Goal: Information Seeking & Learning: Learn about a topic

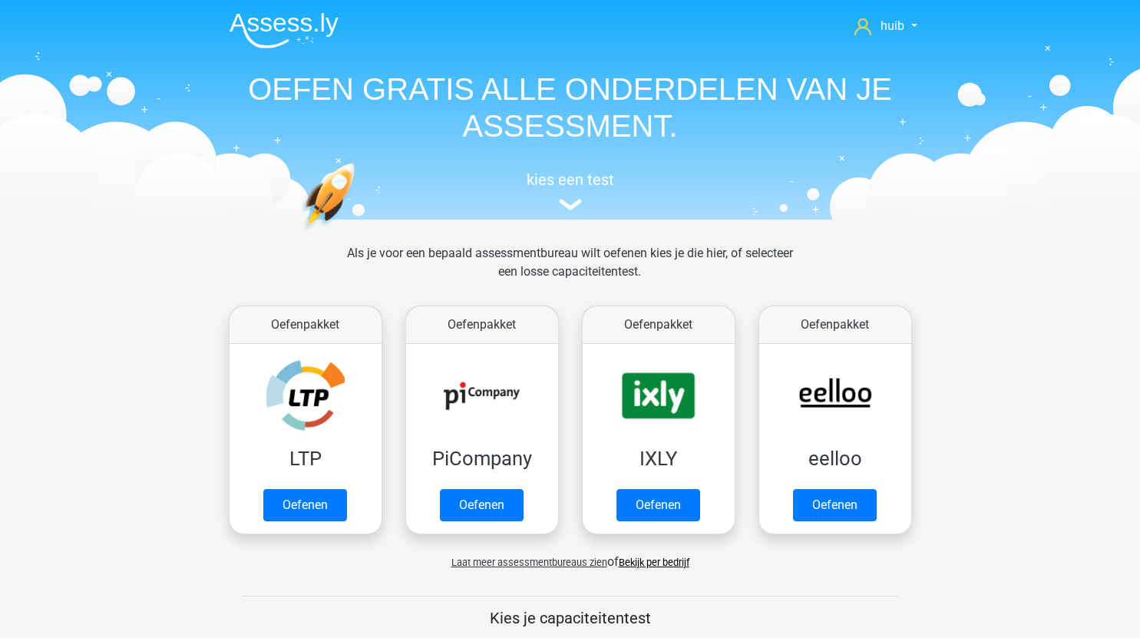
scroll to position [688, 0]
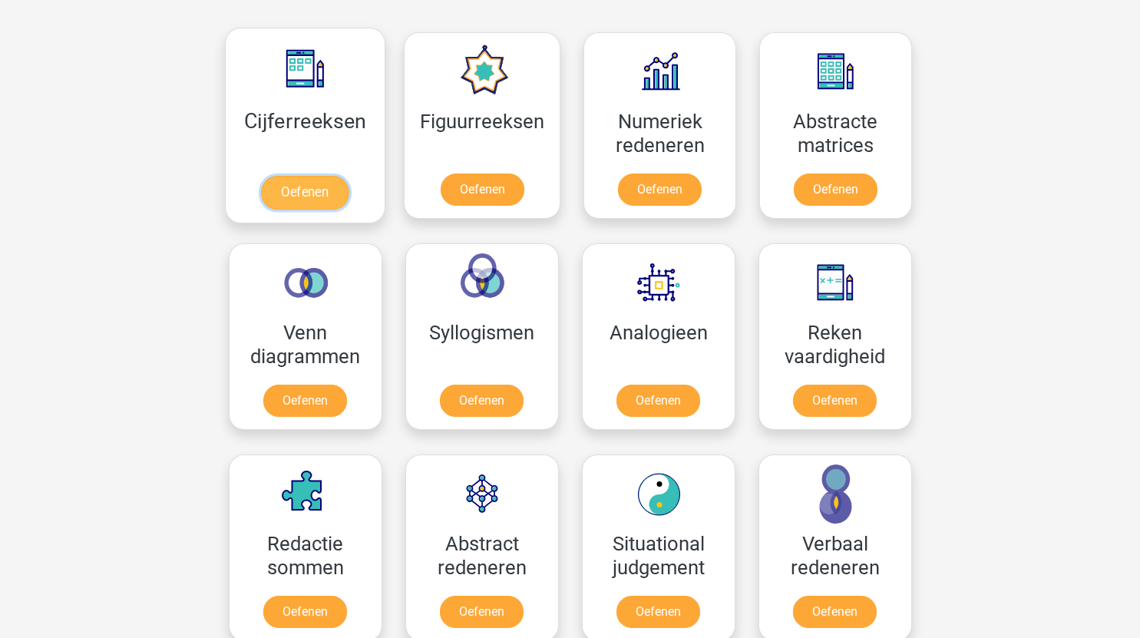
click at [326, 185] on link "Oefenen" at bounding box center [305, 193] width 88 height 34
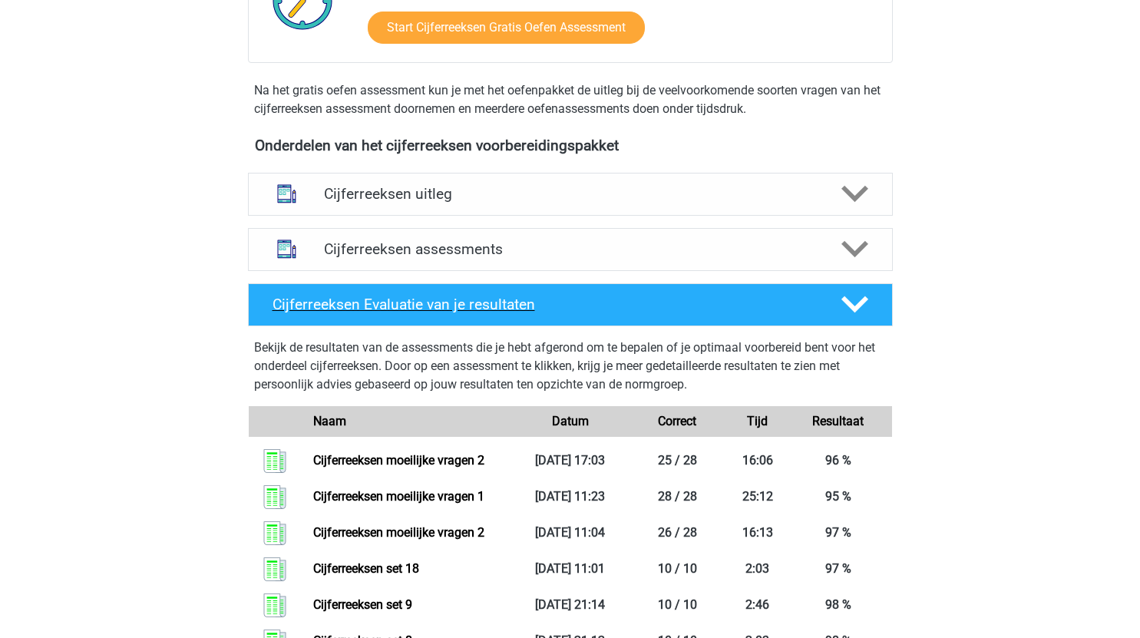
scroll to position [600, 0]
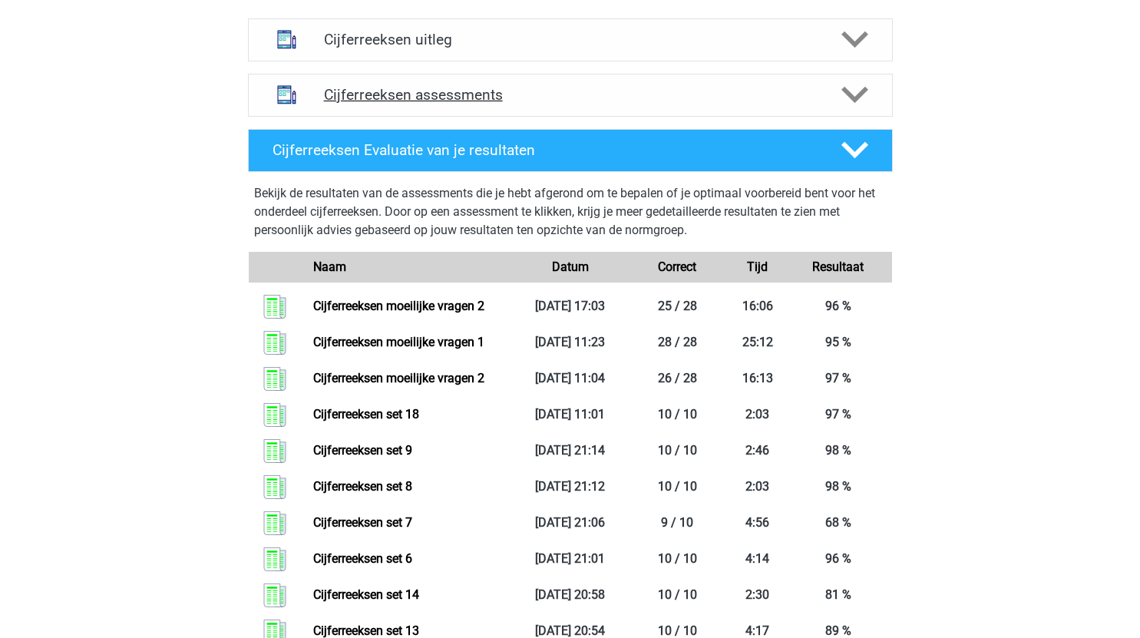
click at [558, 104] on h4 "Cijferreeksen assessments" at bounding box center [570, 95] width 493 height 18
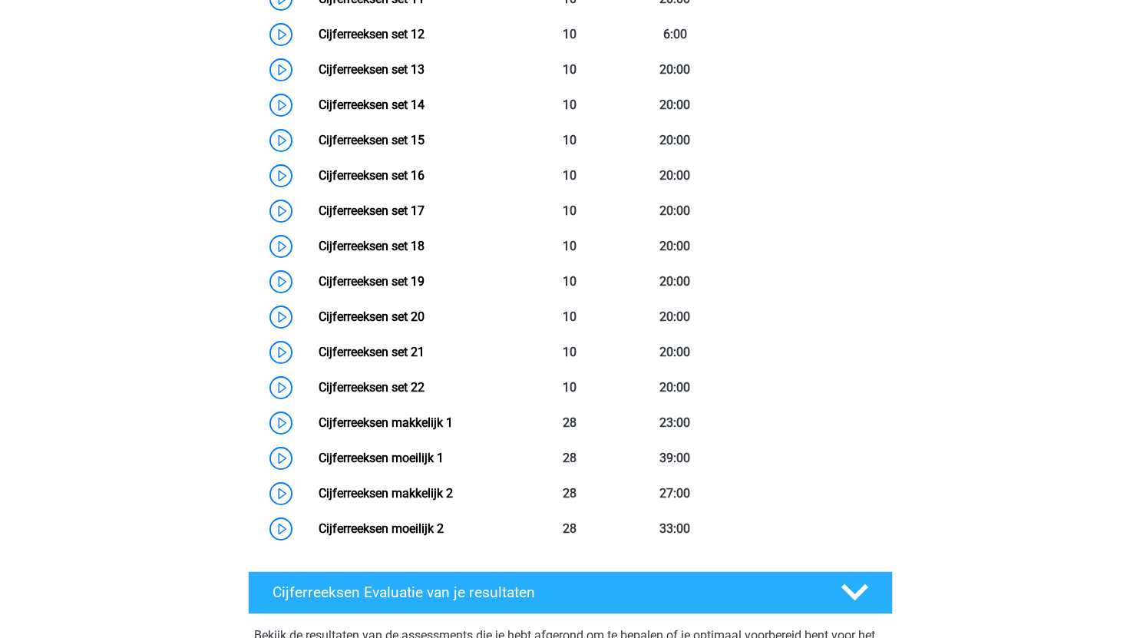
scroll to position [1230, 0]
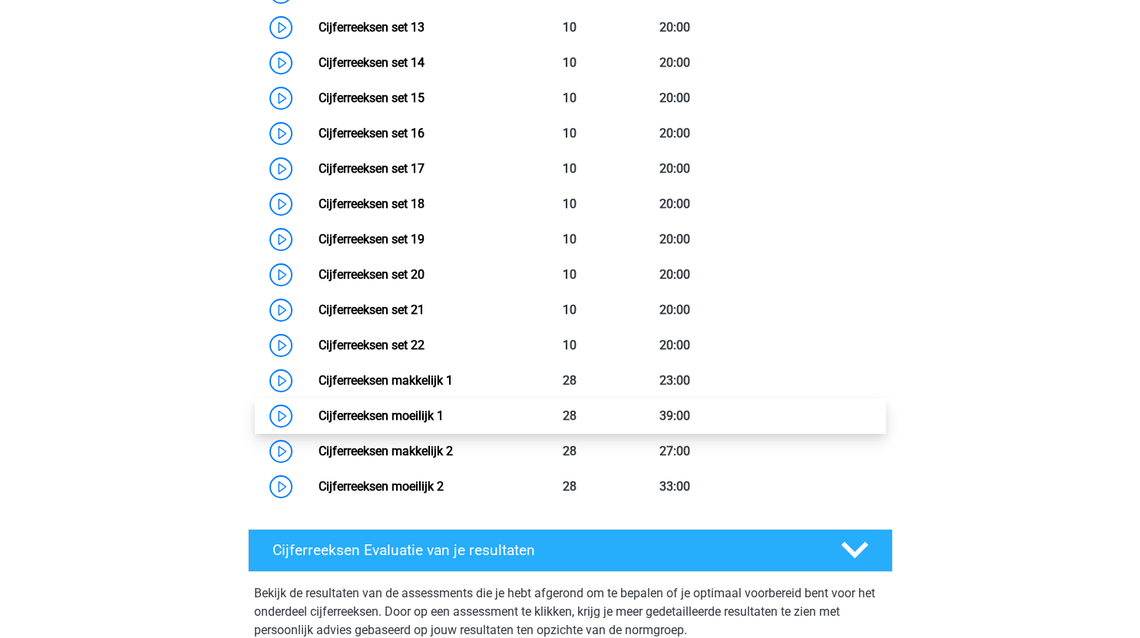
click at [319, 423] on link "Cijferreeksen moeilijk 1" at bounding box center [381, 416] width 125 height 15
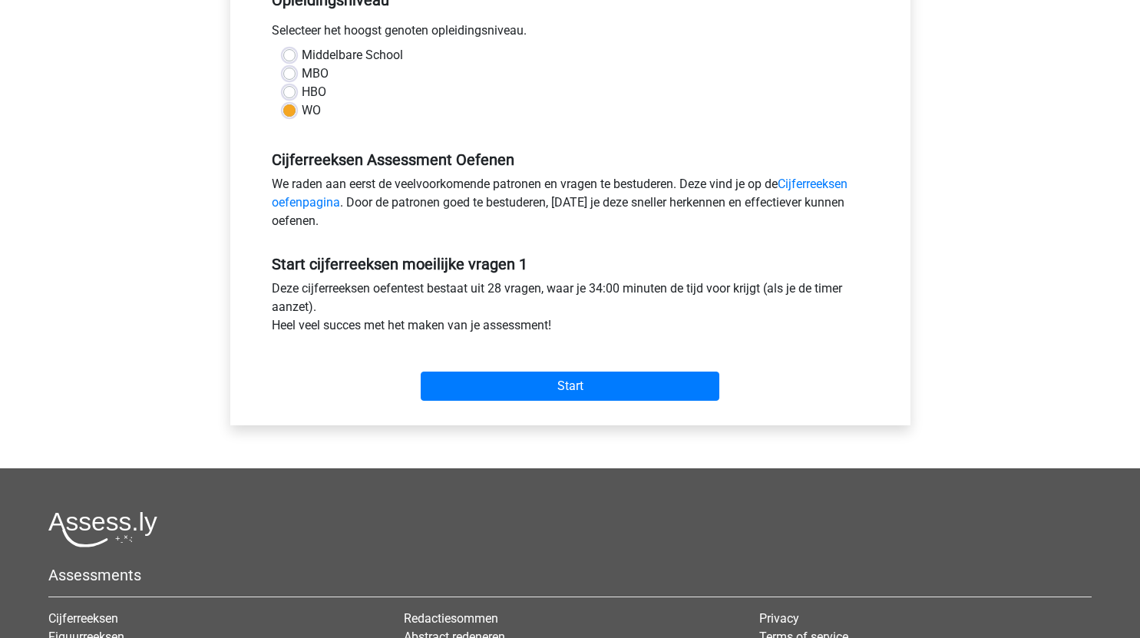
scroll to position [340, 0]
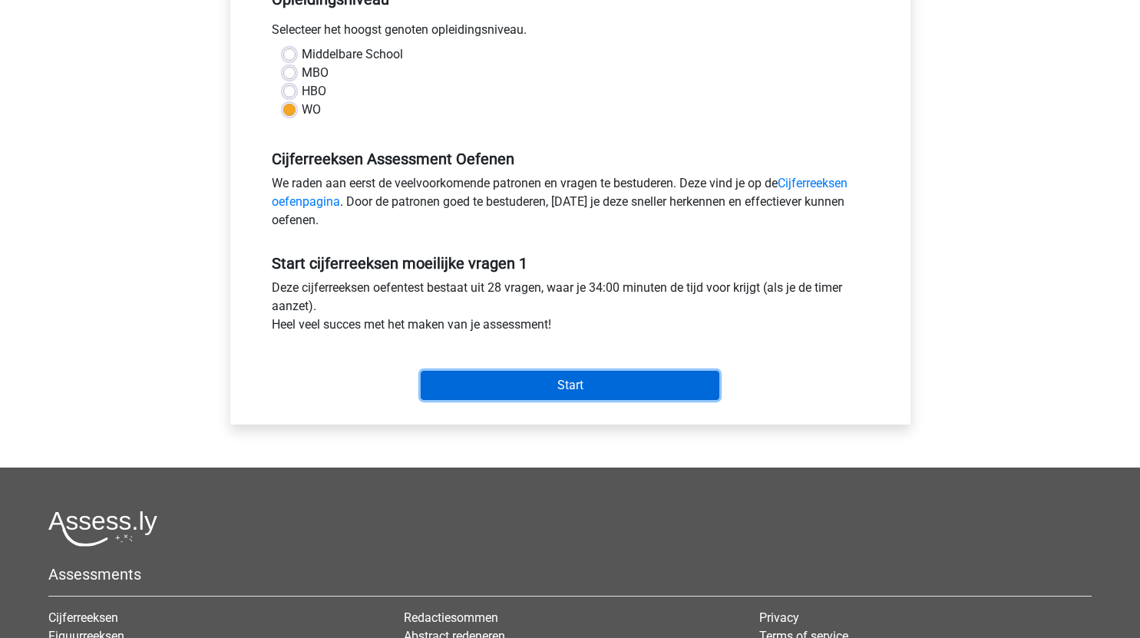
click at [536, 389] on input "Start" at bounding box center [570, 385] width 299 height 29
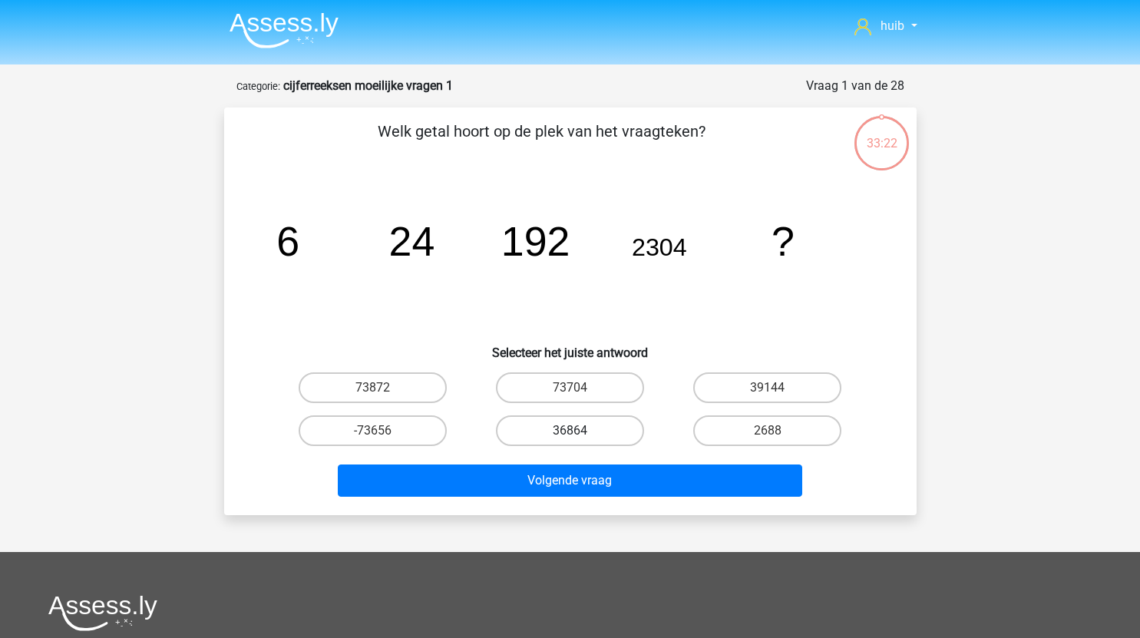
click at [596, 431] on label "36864" at bounding box center [570, 430] width 148 height 31
click at [580, 431] on input "36864" at bounding box center [575, 436] width 10 height 10
radio input "true"
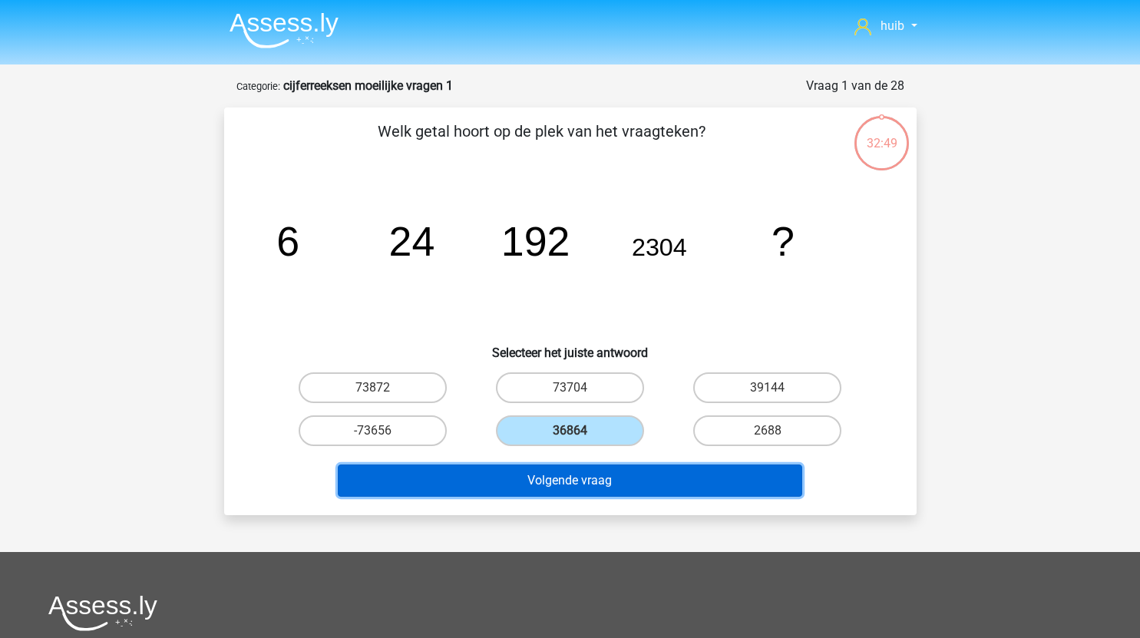
click at [660, 482] on button "Volgende vraag" at bounding box center [570, 481] width 465 height 32
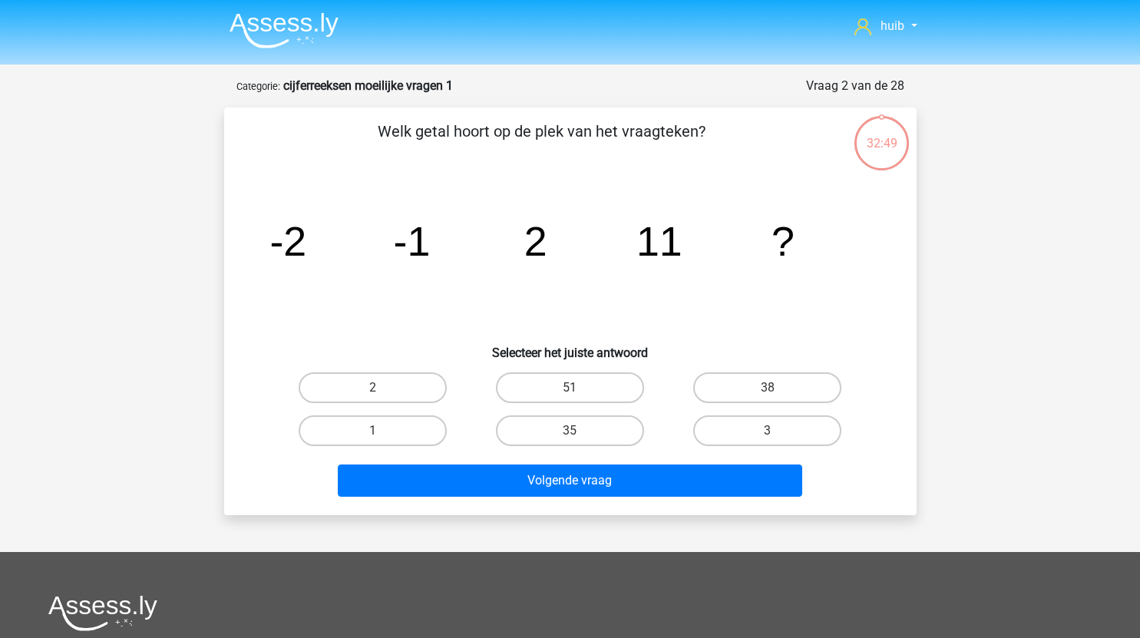
scroll to position [77, 0]
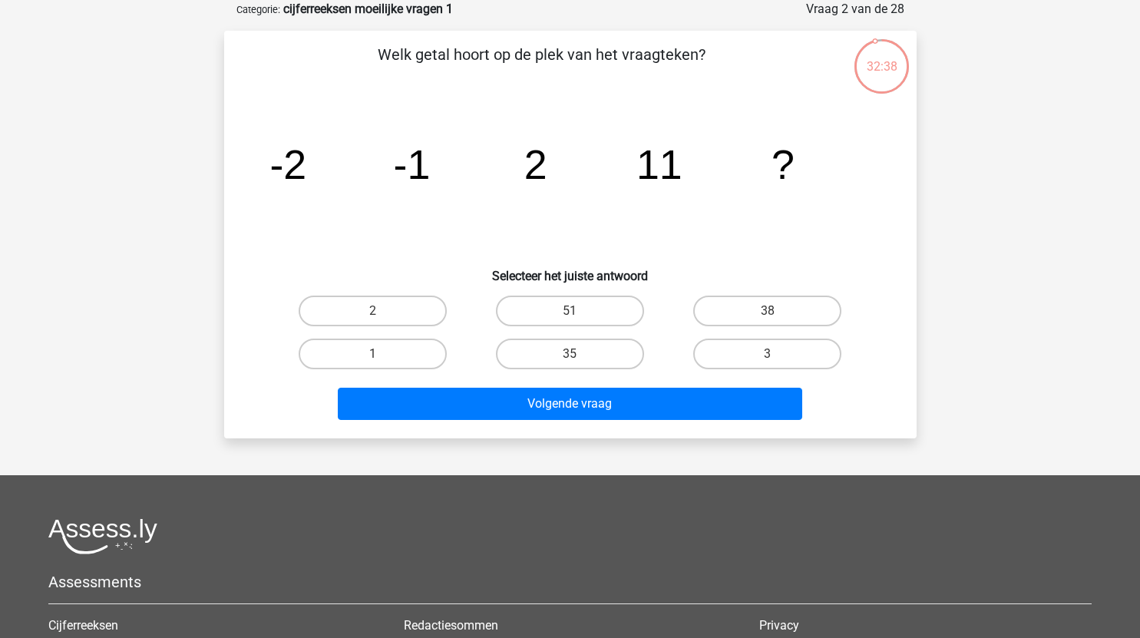
click at [776, 313] on input "38" at bounding box center [773, 316] width 10 height 10
radio input "true"
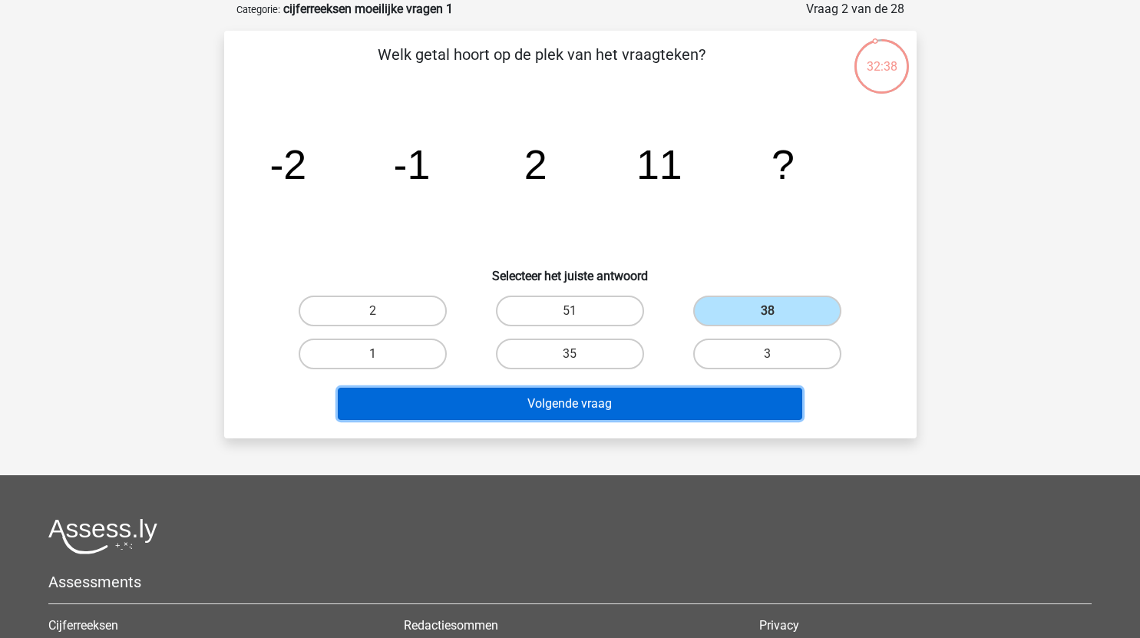
click at [655, 399] on button "Volgende vraag" at bounding box center [570, 404] width 465 height 32
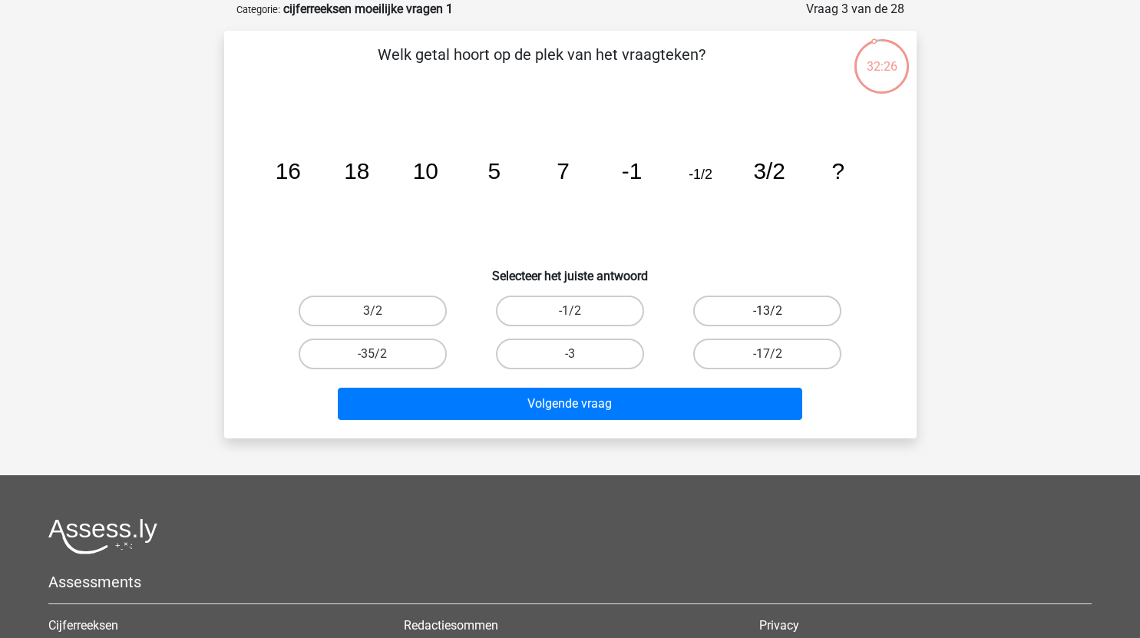
click at [783, 310] on label "-13/2" at bounding box center [768, 311] width 148 height 31
click at [778, 311] on input "-13/2" at bounding box center [773, 316] width 10 height 10
radio input "true"
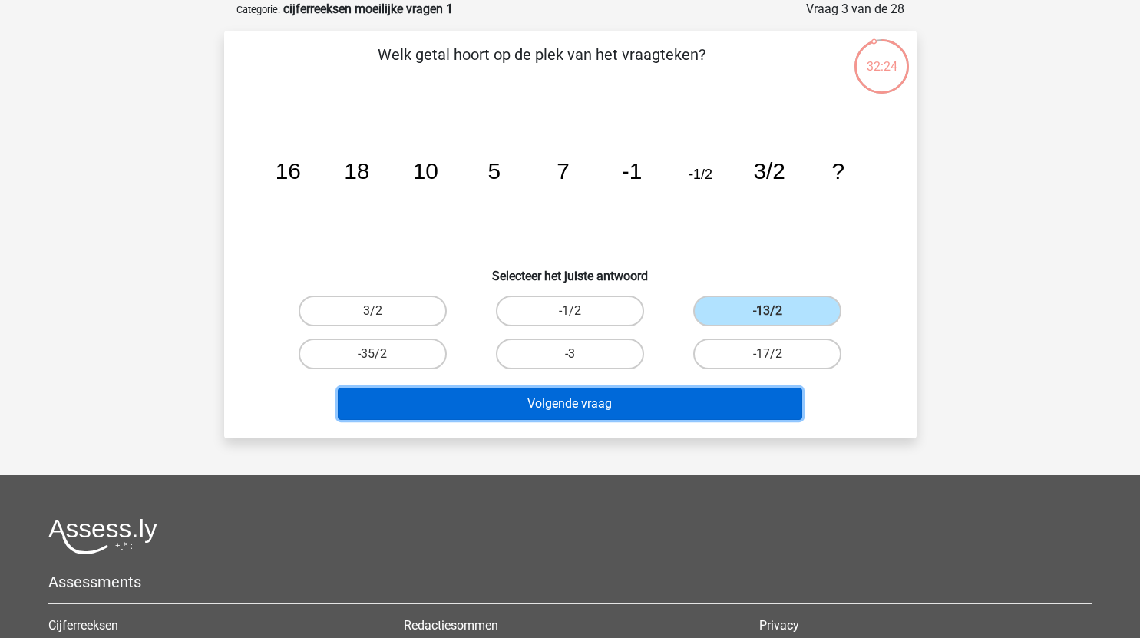
click at [690, 409] on button "Volgende vraag" at bounding box center [570, 404] width 465 height 32
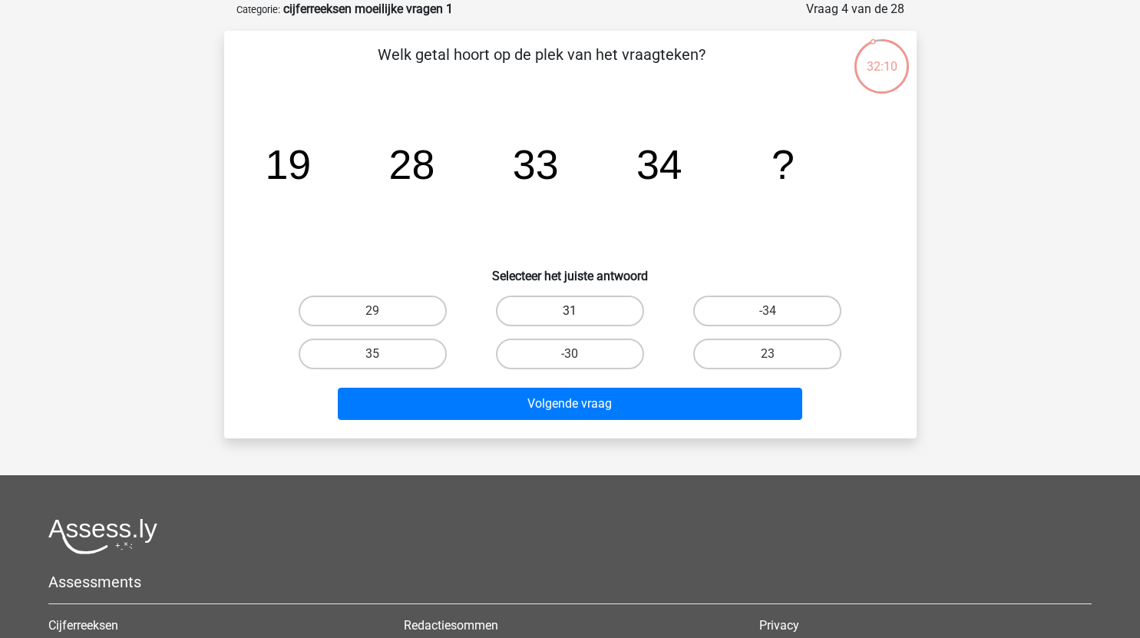
click at [601, 311] on label "31" at bounding box center [570, 311] width 148 height 31
click at [580, 311] on input "31" at bounding box center [575, 316] width 10 height 10
radio input "true"
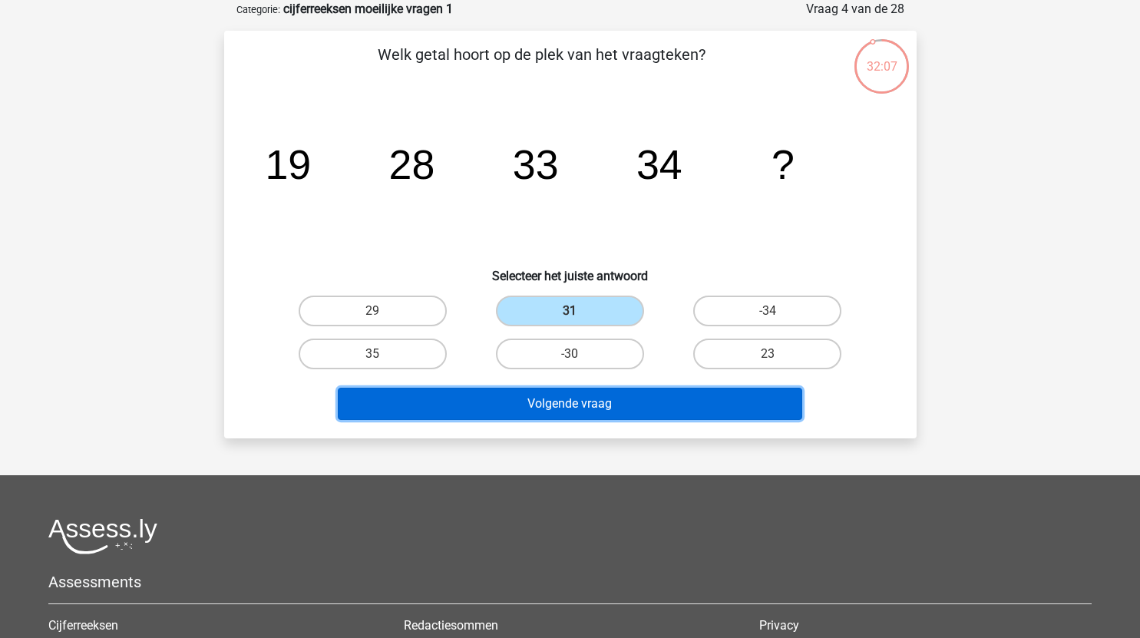
click at [632, 397] on button "Volgende vraag" at bounding box center [570, 404] width 465 height 32
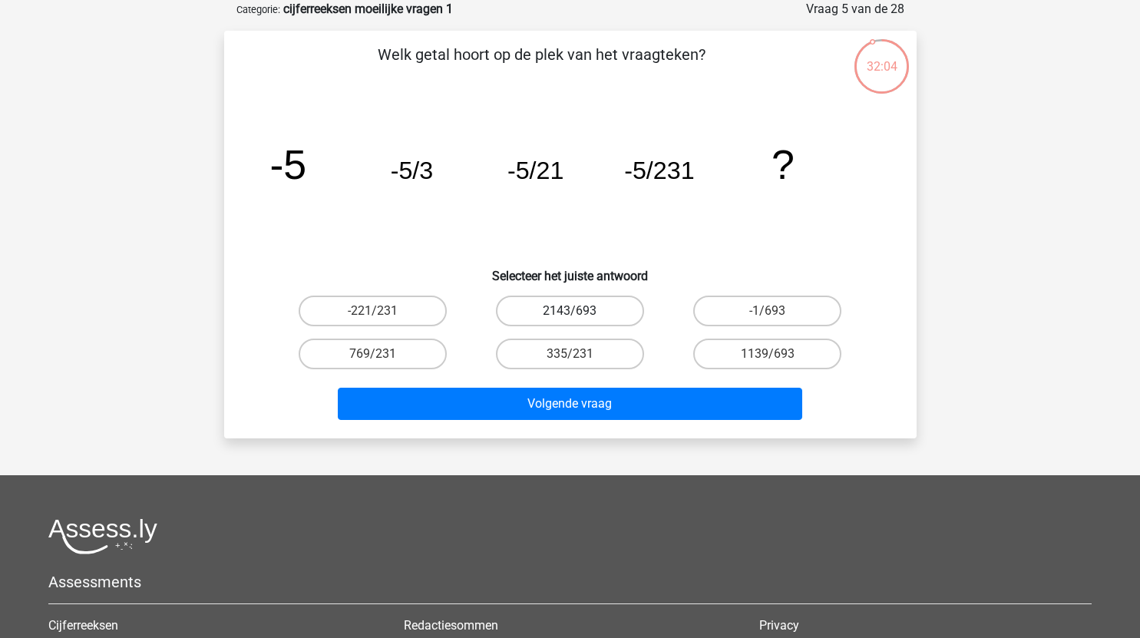
click at [612, 313] on label "2143/693" at bounding box center [570, 311] width 148 height 31
click at [580, 313] on input "2143/693" at bounding box center [575, 316] width 10 height 10
radio input "true"
click at [399, 305] on label "-221/231" at bounding box center [373, 311] width 148 height 31
click at [382, 311] on input "-221/231" at bounding box center [377, 316] width 10 height 10
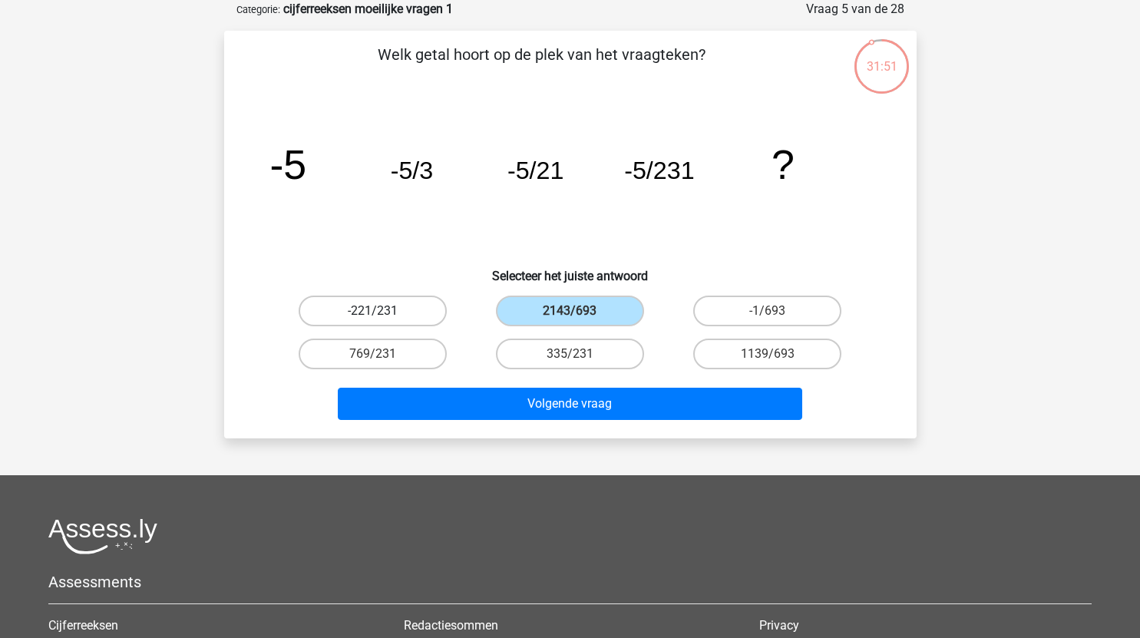
radio input "true"
click at [804, 300] on label "-1/693" at bounding box center [768, 311] width 148 height 31
click at [778, 311] on input "-1/693" at bounding box center [773, 316] width 10 height 10
radio input "true"
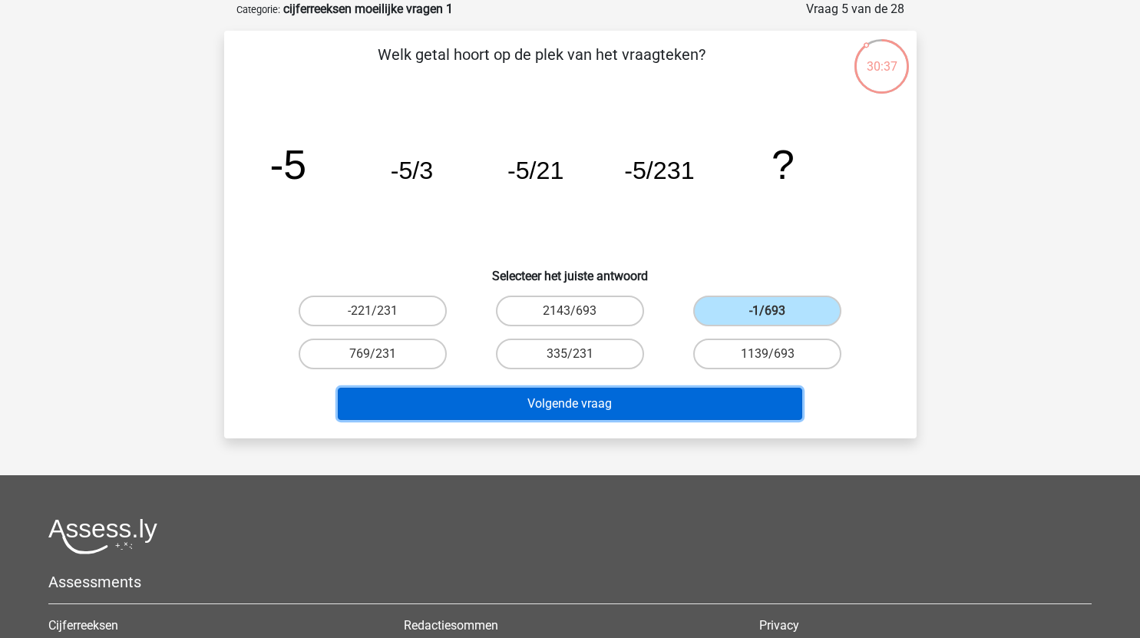
click at [612, 410] on button "Volgende vraag" at bounding box center [570, 404] width 465 height 32
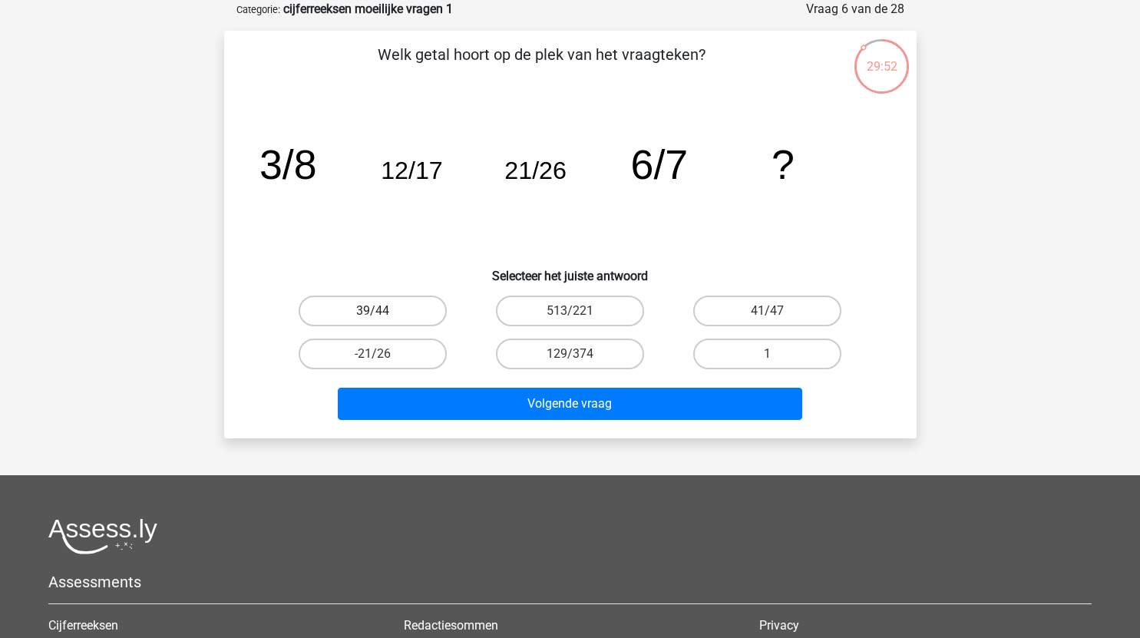
click at [401, 306] on label "39/44" at bounding box center [373, 311] width 148 height 31
click at [382, 311] on input "39/44" at bounding box center [377, 316] width 10 height 10
radio input "true"
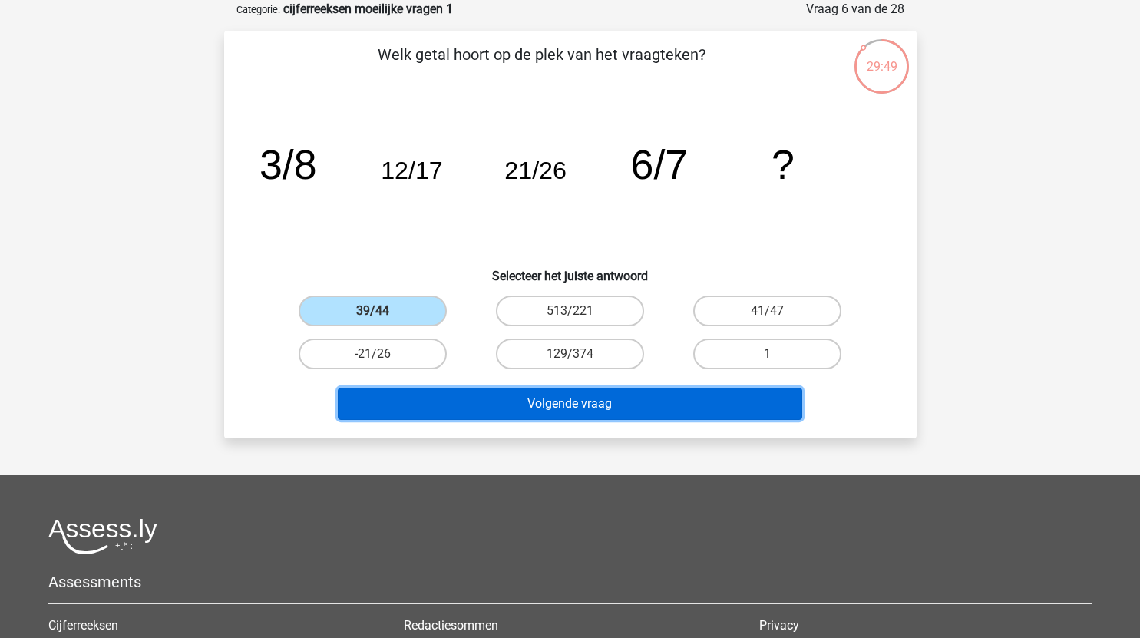
click at [552, 401] on button "Volgende vraag" at bounding box center [570, 404] width 465 height 32
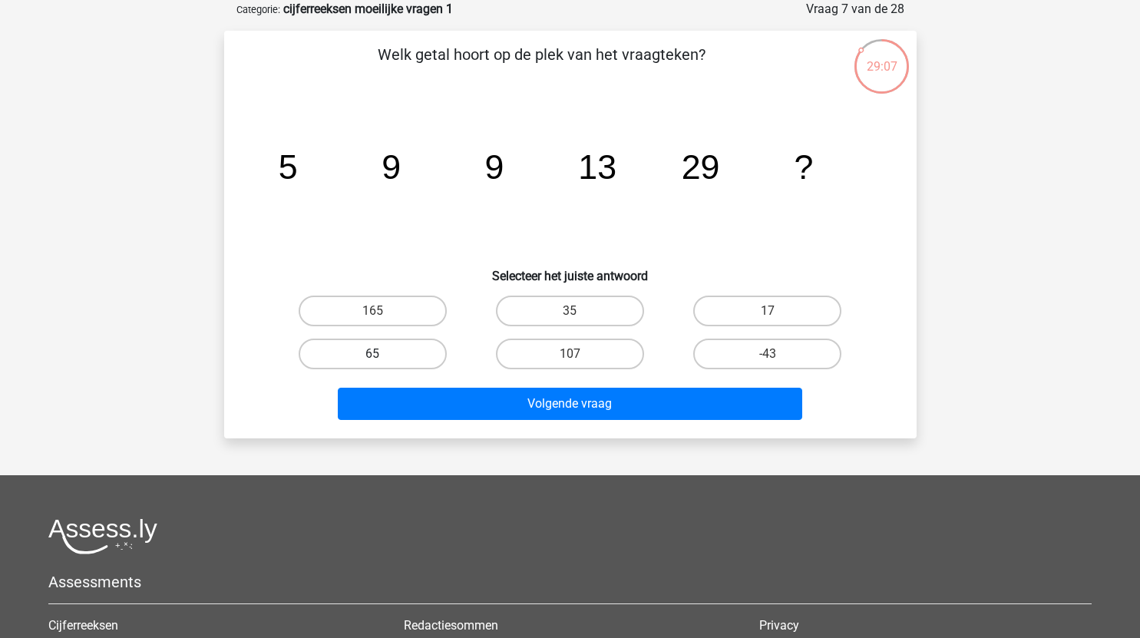
click at [405, 349] on label "65" at bounding box center [373, 354] width 148 height 31
click at [382, 354] on input "65" at bounding box center [377, 359] width 10 height 10
radio input "true"
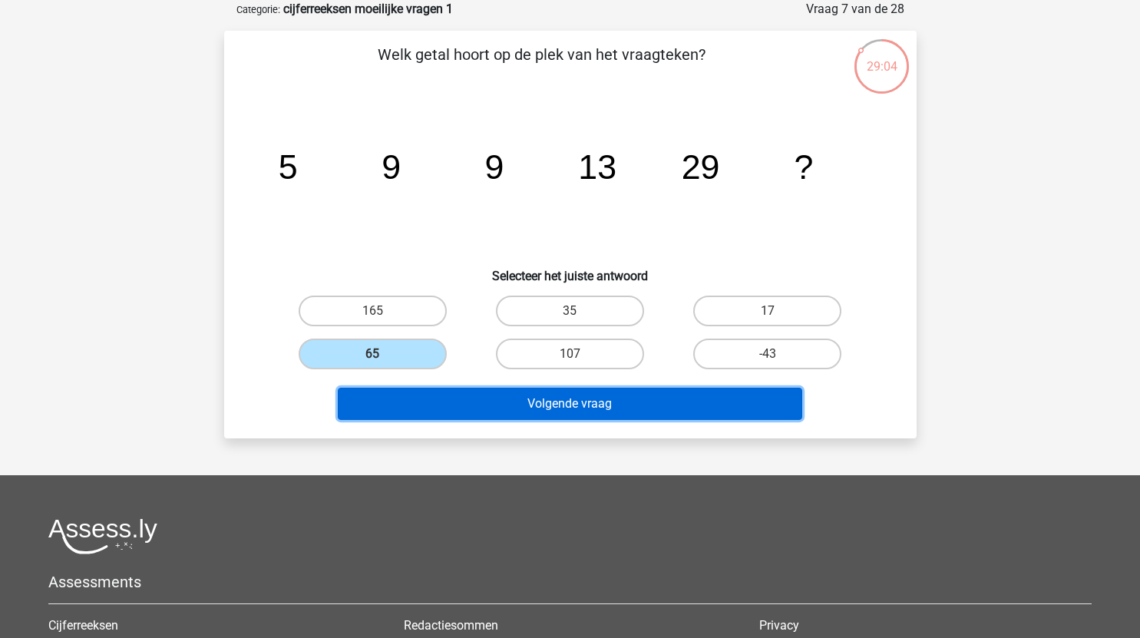
click at [635, 401] on button "Volgende vraag" at bounding box center [570, 404] width 465 height 32
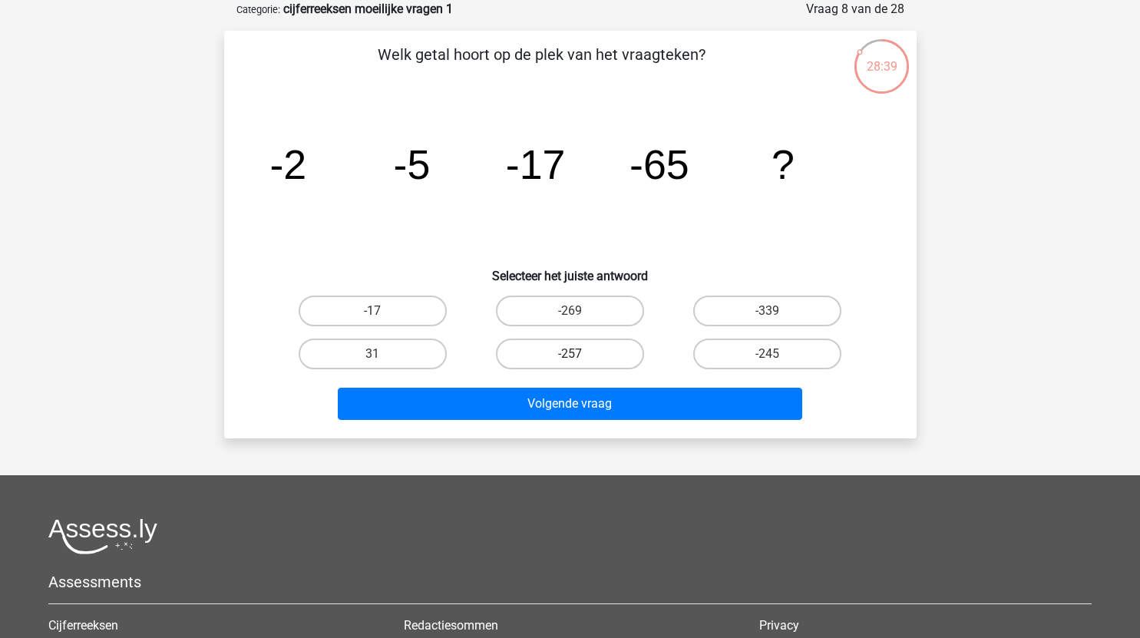
click at [603, 353] on label "-257" at bounding box center [570, 354] width 148 height 31
click at [580, 354] on input "-257" at bounding box center [575, 359] width 10 height 10
radio input "true"
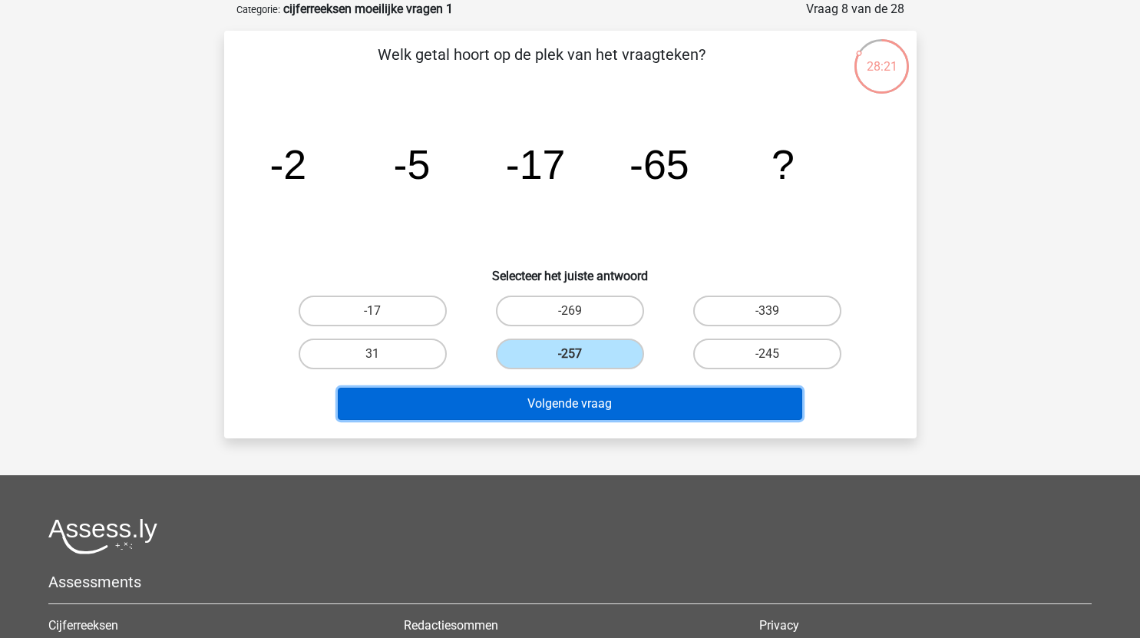
click at [640, 409] on button "Volgende vraag" at bounding box center [570, 404] width 465 height 32
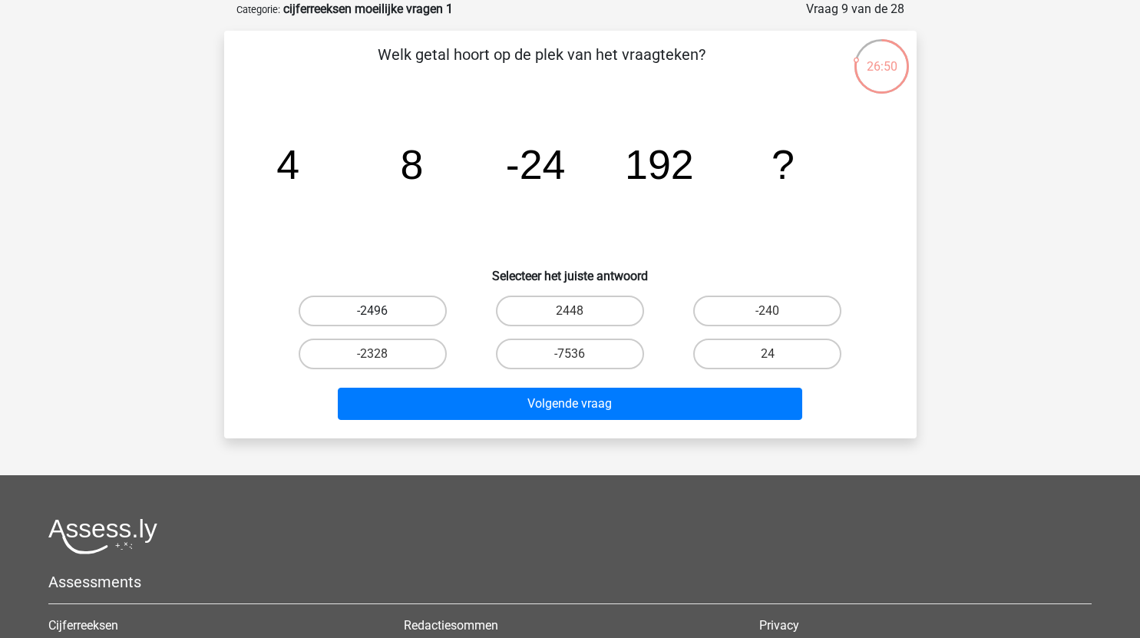
click at [419, 312] on label "-2496" at bounding box center [373, 311] width 148 height 31
click at [382, 312] on input "-2496" at bounding box center [377, 316] width 10 height 10
radio input "true"
click at [428, 350] on label "-2328" at bounding box center [373, 354] width 148 height 31
click at [382, 354] on input "-2328" at bounding box center [377, 359] width 10 height 10
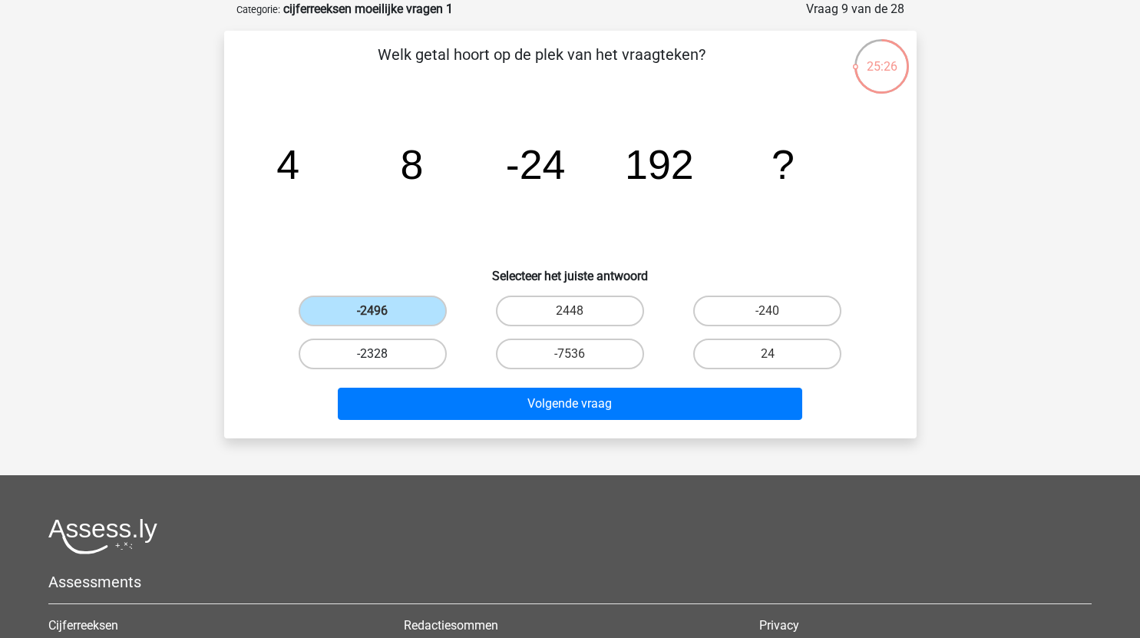
radio input "true"
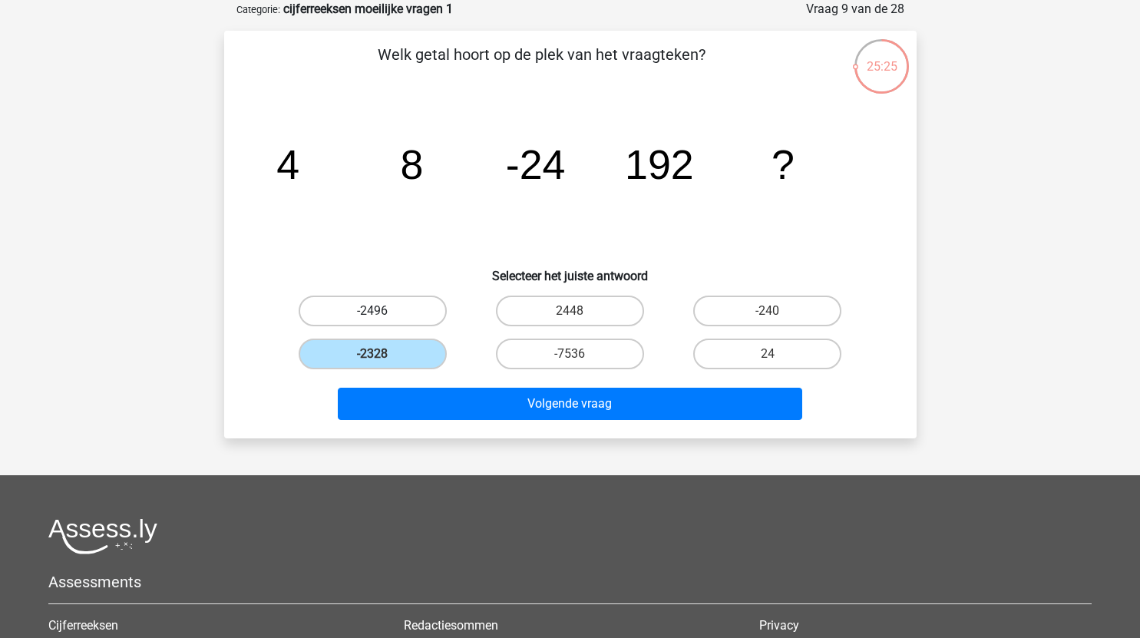
click at [409, 317] on label "-2496" at bounding box center [373, 311] width 148 height 31
click at [382, 317] on input "-2496" at bounding box center [377, 316] width 10 height 10
radio input "true"
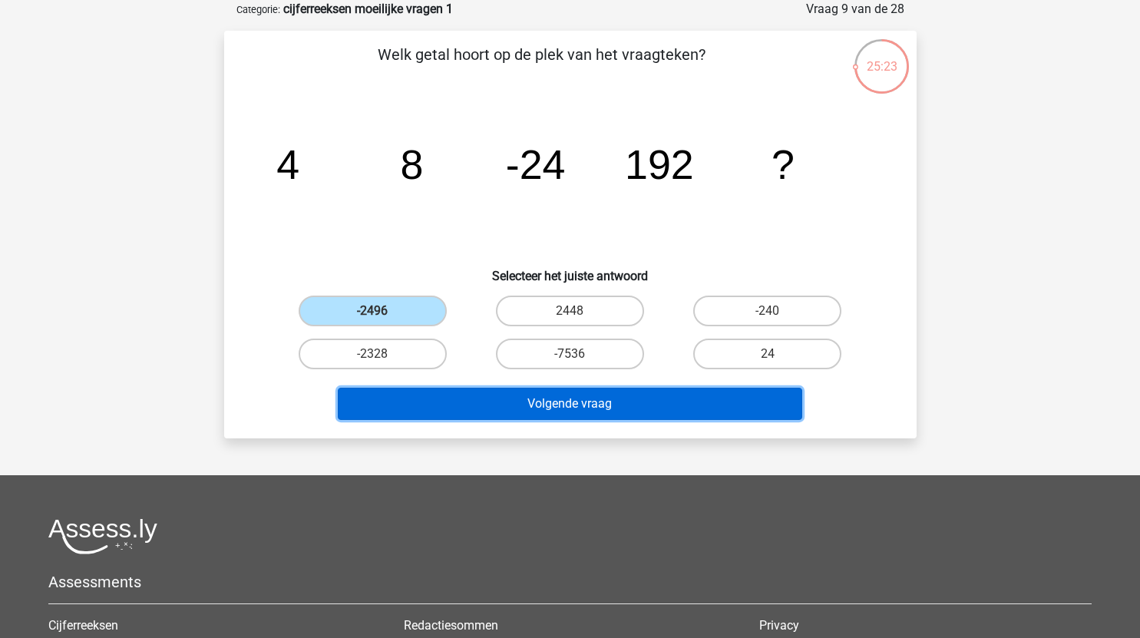
click at [537, 406] on button "Volgende vraag" at bounding box center [570, 404] width 465 height 32
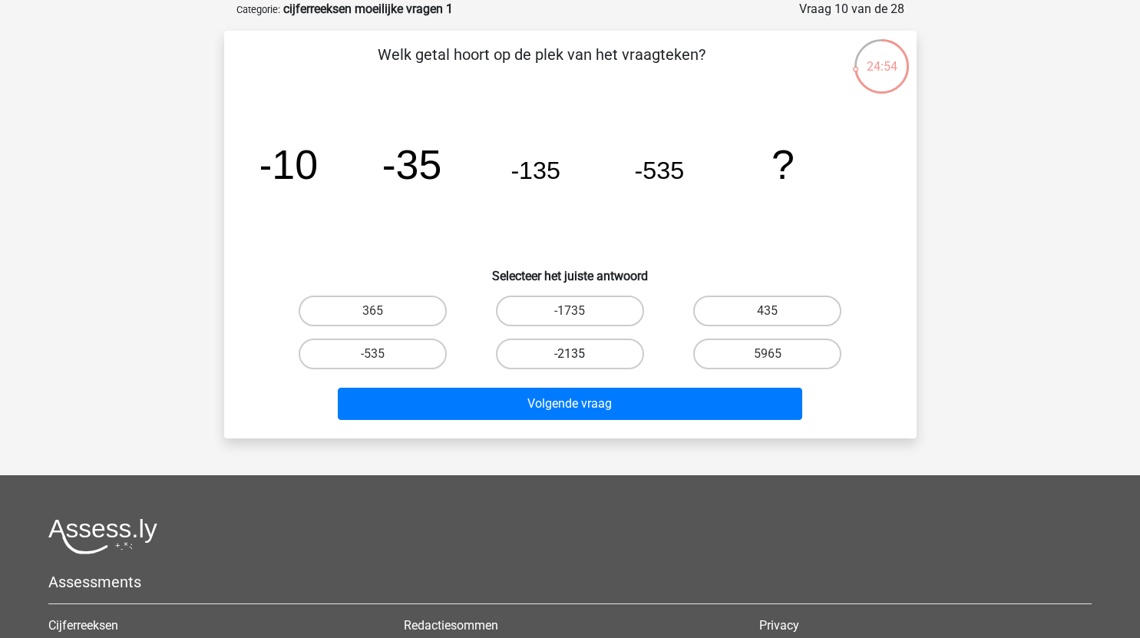
click at [593, 351] on label "-2135" at bounding box center [570, 354] width 148 height 31
click at [580, 354] on input "-2135" at bounding box center [575, 359] width 10 height 10
radio input "true"
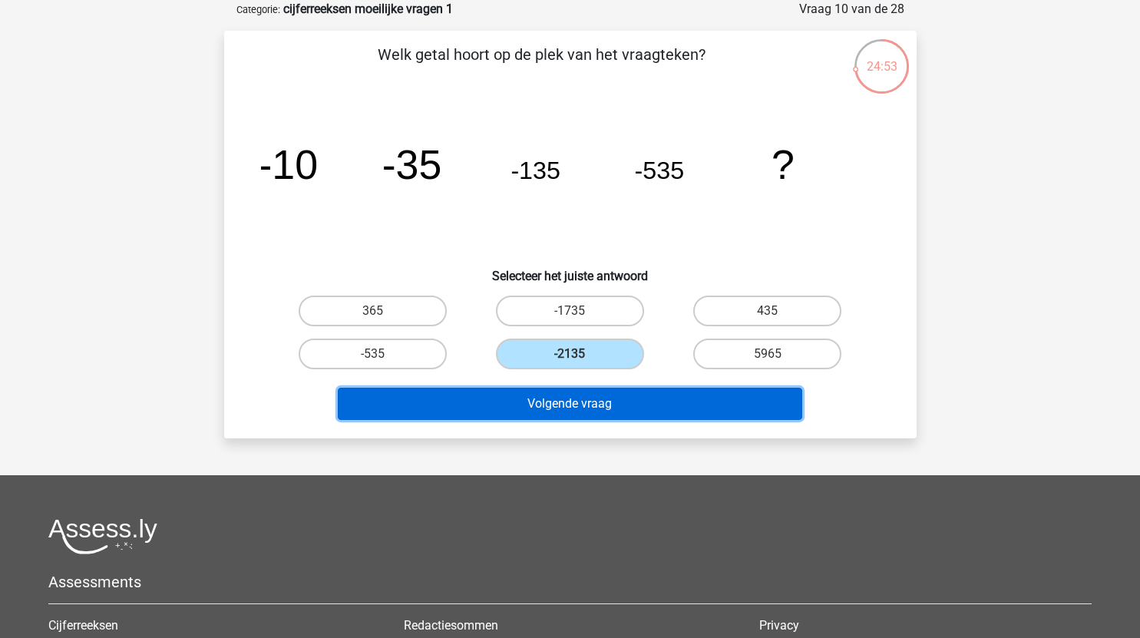
click at [591, 411] on button "Volgende vraag" at bounding box center [570, 404] width 465 height 32
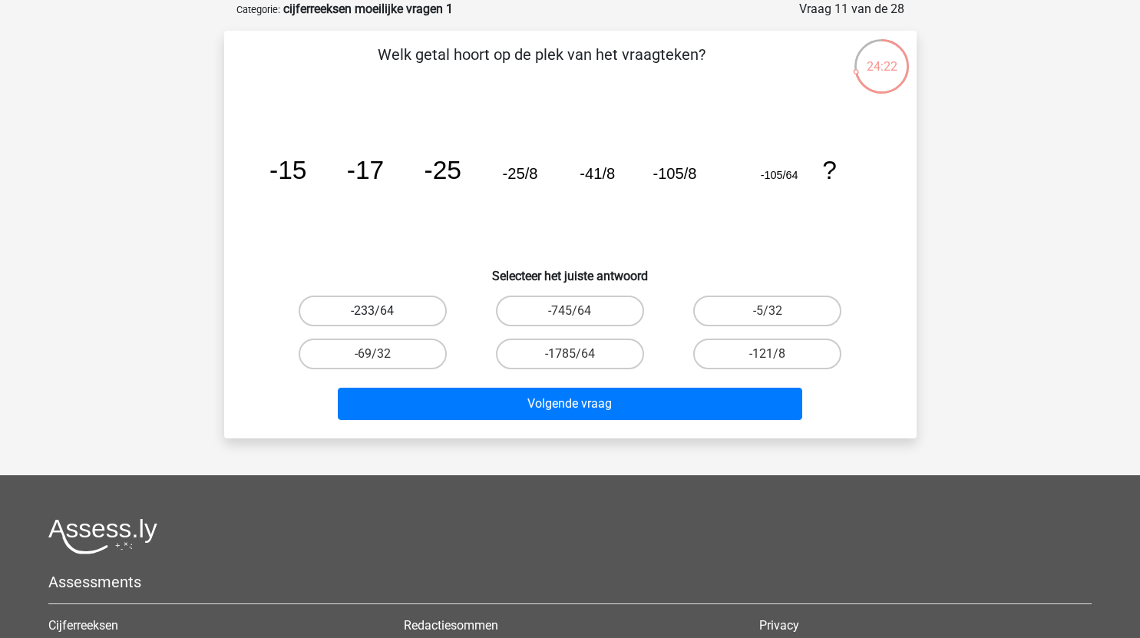
click at [390, 310] on label "-233/64" at bounding box center [373, 311] width 148 height 31
click at [382, 311] on input "-233/64" at bounding box center [377, 316] width 10 height 10
radio input "true"
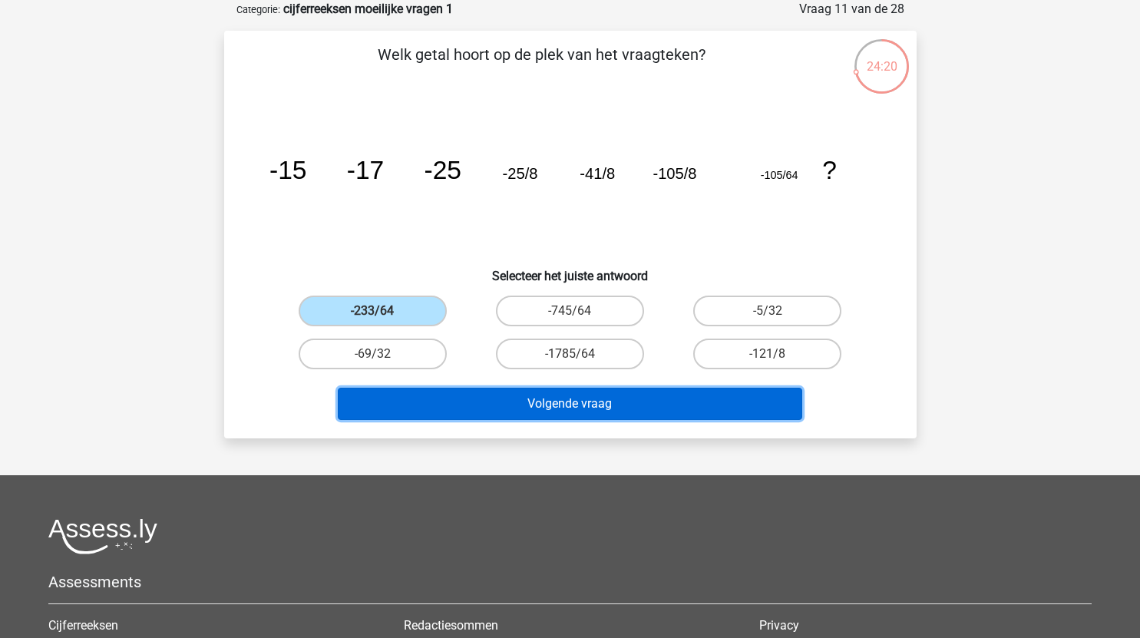
click at [557, 413] on button "Volgende vraag" at bounding box center [570, 404] width 465 height 32
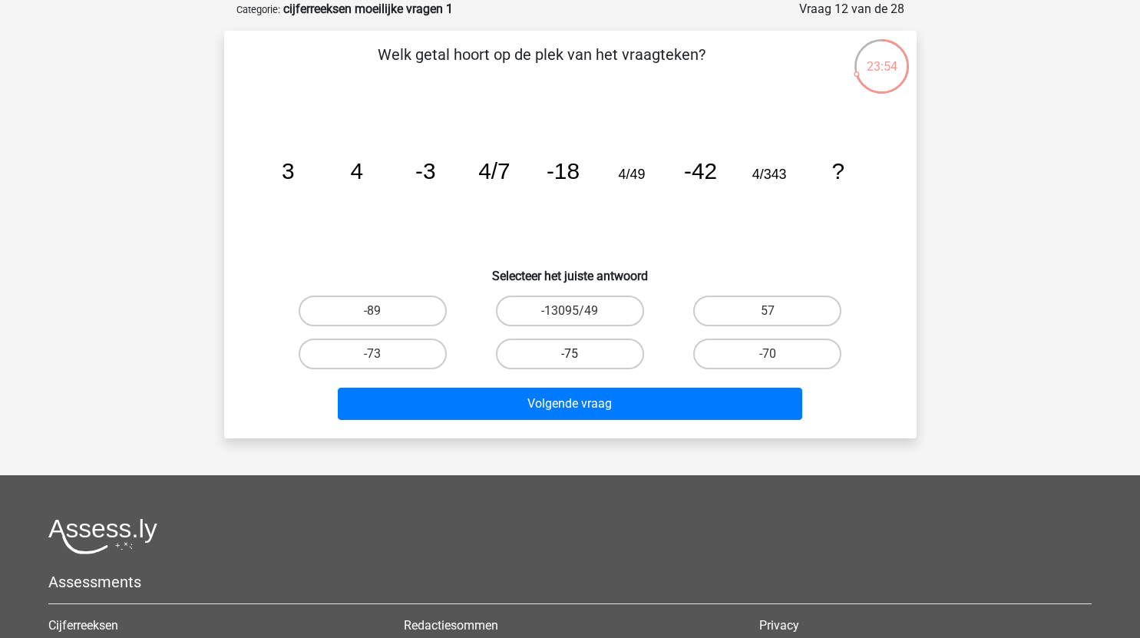
click at [603, 345] on label "-75" at bounding box center [570, 354] width 148 height 31
click at [580, 354] on input "-75" at bounding box center [575, 359] width 10 height 10
radio input "true"
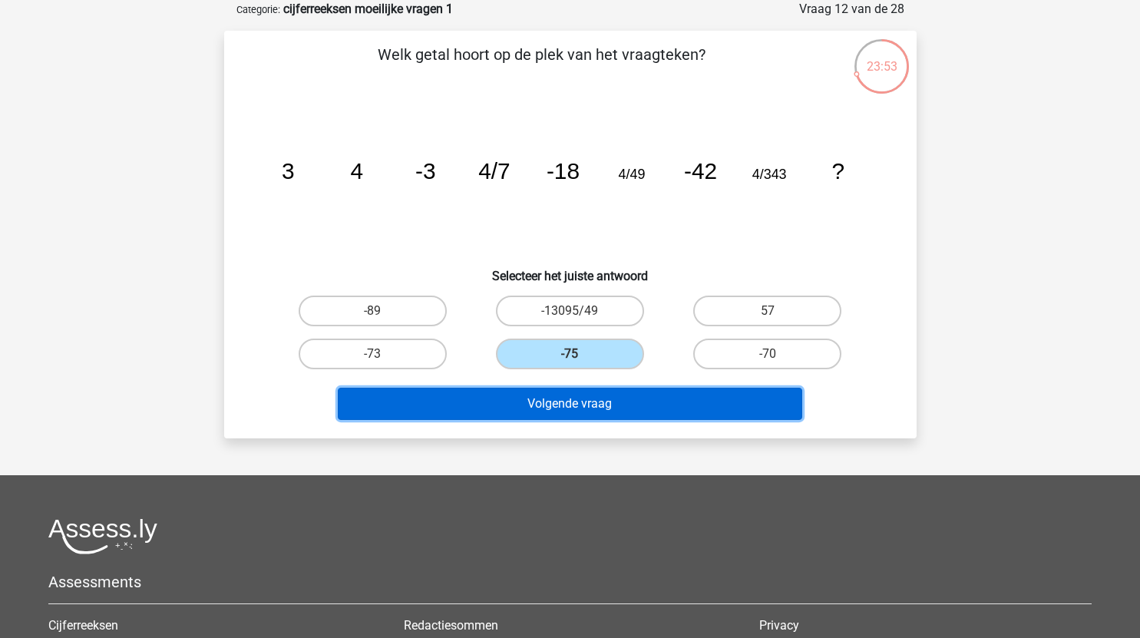
click at [623, 403] on button "Volgende vraag" at bounding box center [570, 404] width 465 height 32
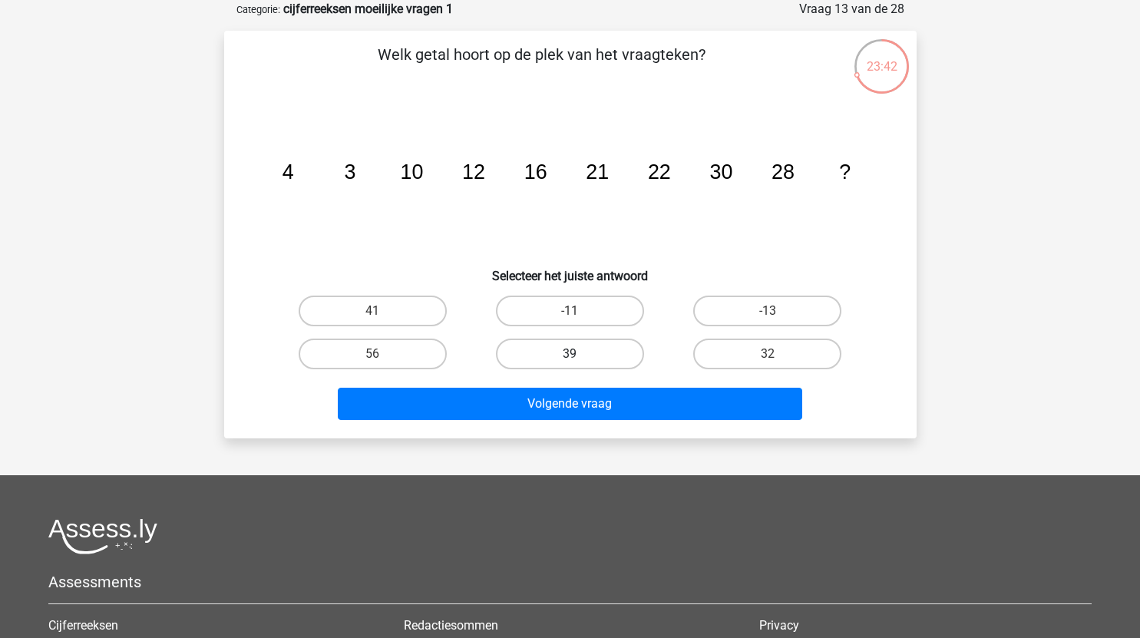
click at [597, 353] on label "39" at bounding box center [570, 354] width 148 height 31
click at [580, 354] on input "39" at bounding box center [575, 359] width 10 height 10
radio input "true"
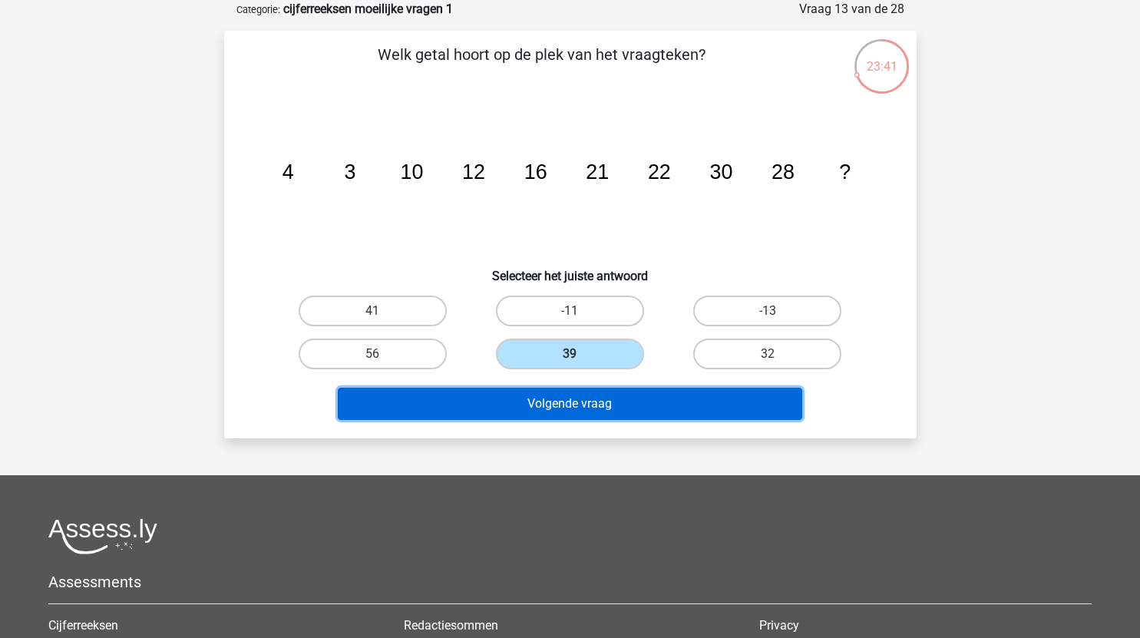
click at [607, 409] on button "Volgende vraag" at bounding box center [570, 404] width 465 height 32
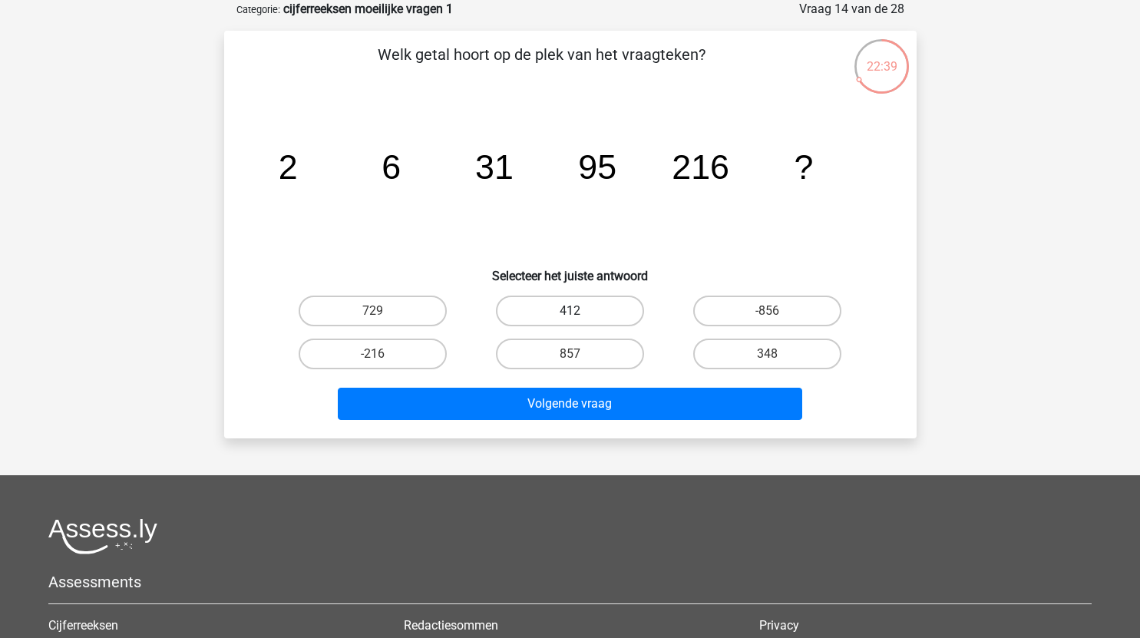
click at [581, 310] on label "412" at bounding box center [570, 311] width 148 height 31
click at [580, 311] on input "412" at bounding box center [575, 316] width 10 height 10
radio input "true"
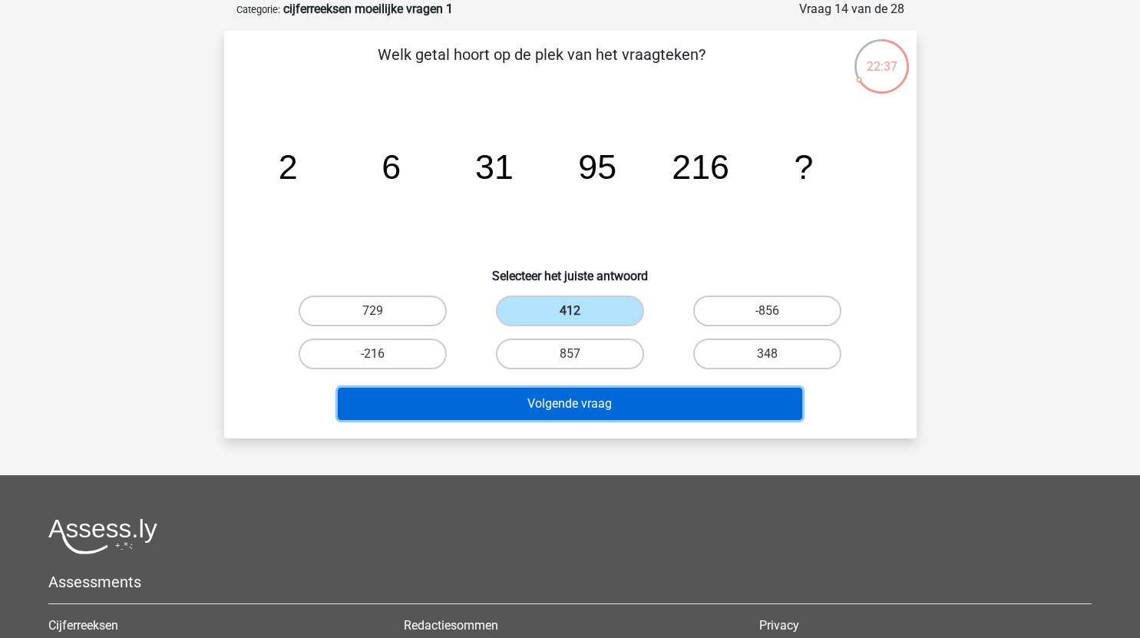
click at [609, 403] on button "Volgende vraag" at bounding box center [570, 404] width 465 height 32
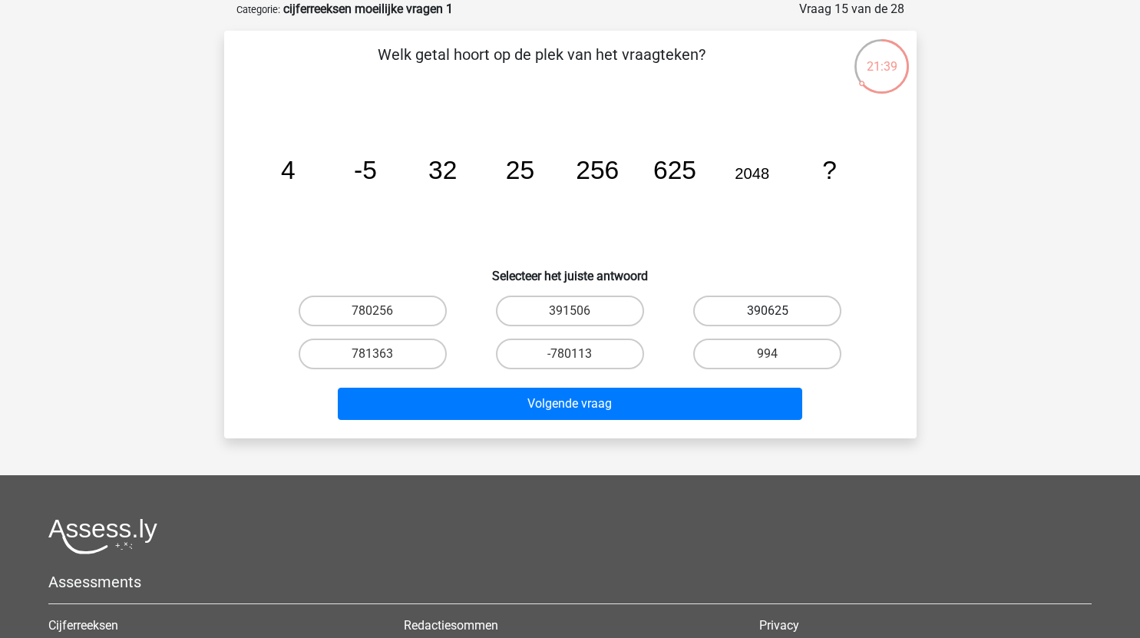
click at [737, 310] on label "390625" at bounding box center [768, 311] width 148 height 31
click at [768, 311] on input "390625" at bounding box center [773, 316] width 10 height 10
radio input "true"
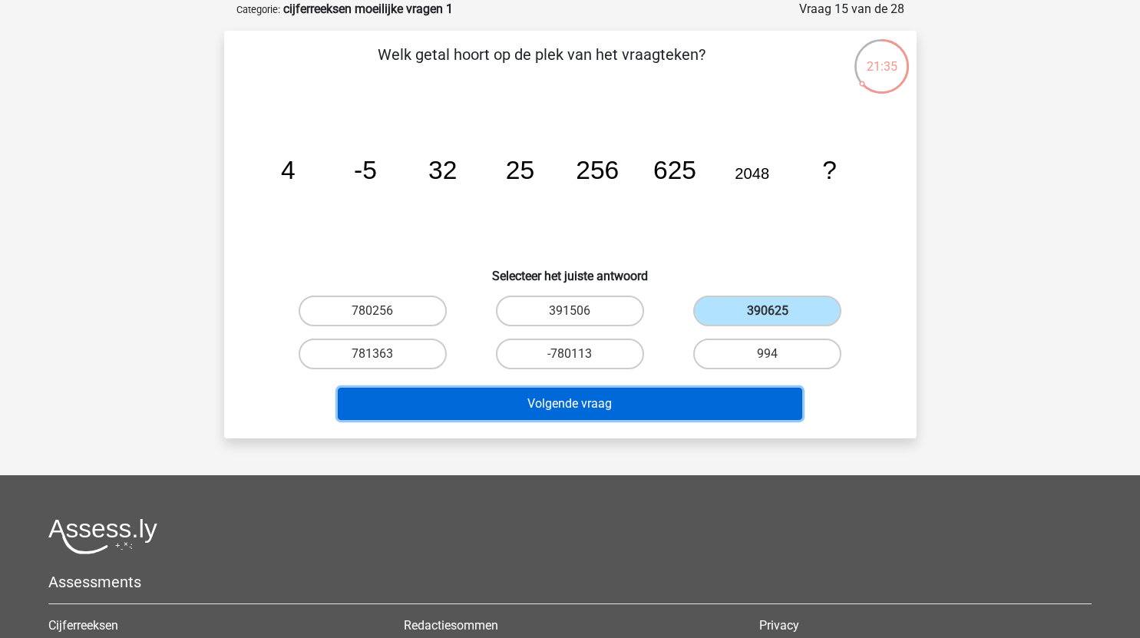
click at [586, 407] on button "Volgende vraag" at bounding box center [570, 404] width 465 height 32
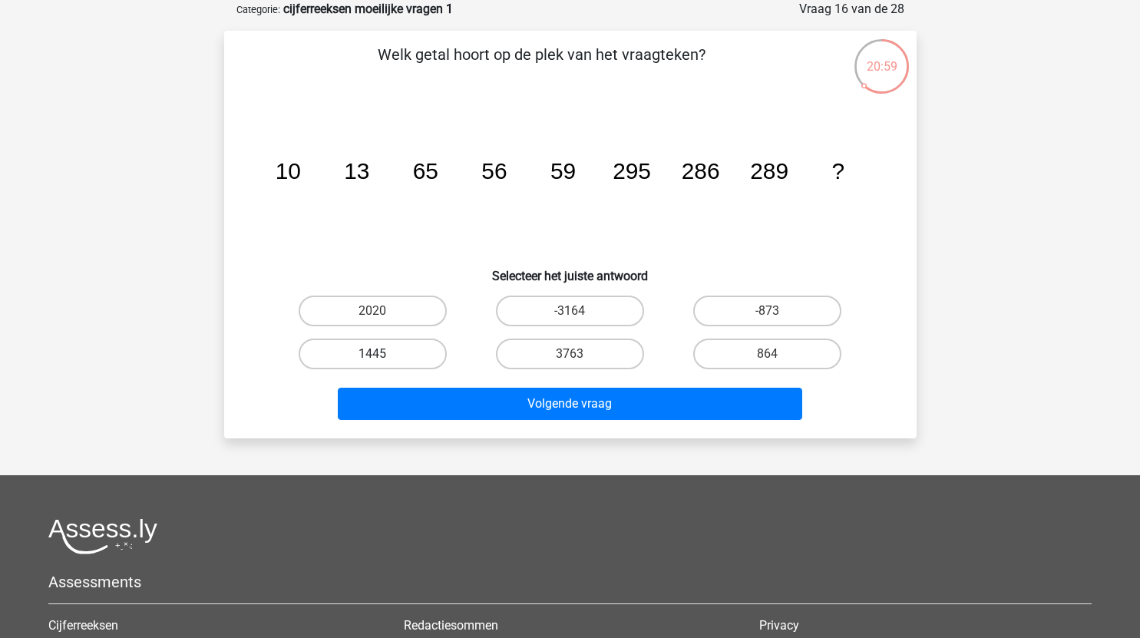
click at [413, 361] on label "1445" at bounding box center [373, 354] width 148 height 31
click at [382, 361] on input "1445" at bounding box center [377, 359] width 10 height 10
radio input "true"
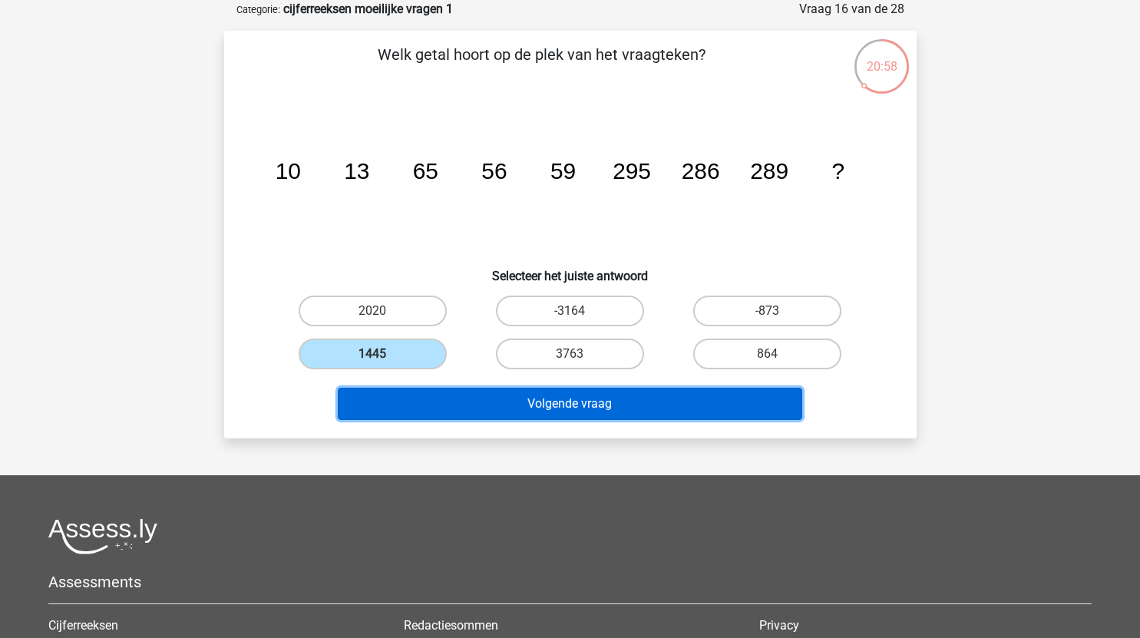
click at [536, 419] on button "Volgende vraag" at bounding box center [570, 404] width 465 height 32
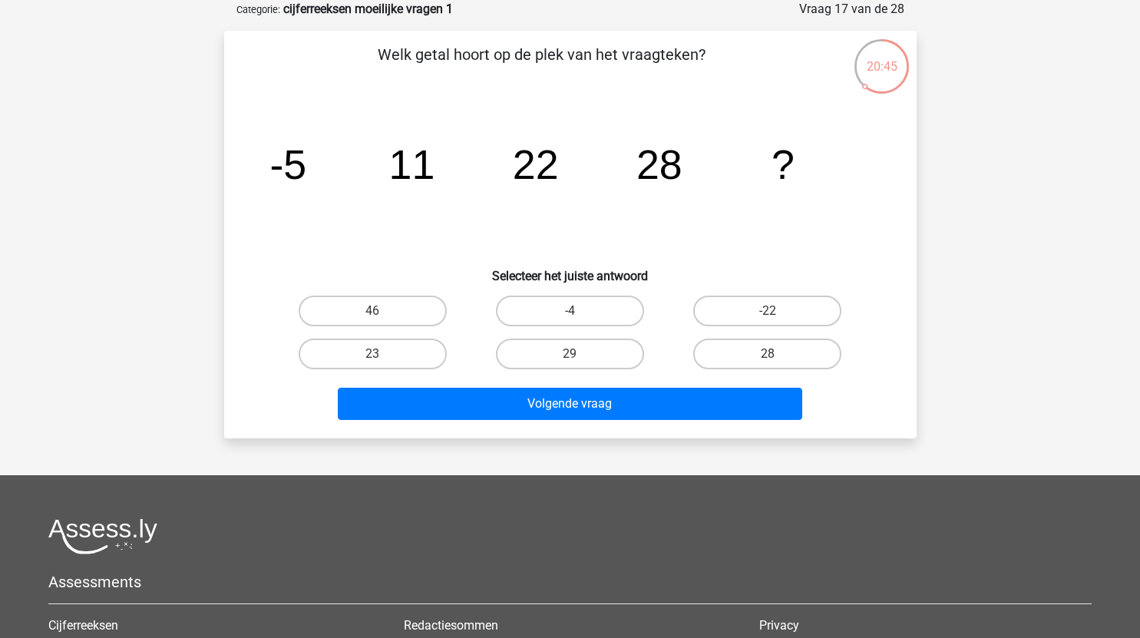
click at [571, 358] on input "29" at bounding box center [575, 359] width 10 height 10
radio input "true"
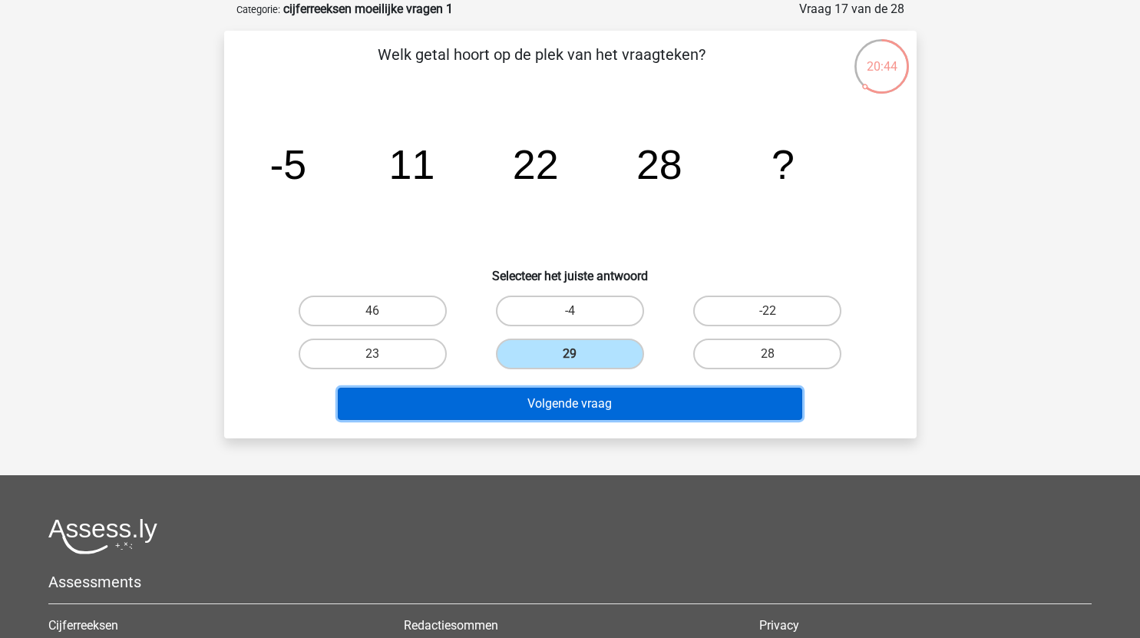
click at [598, 402] on button "Volgende vraag" at bounding box center [570, 404] width 465 height 32
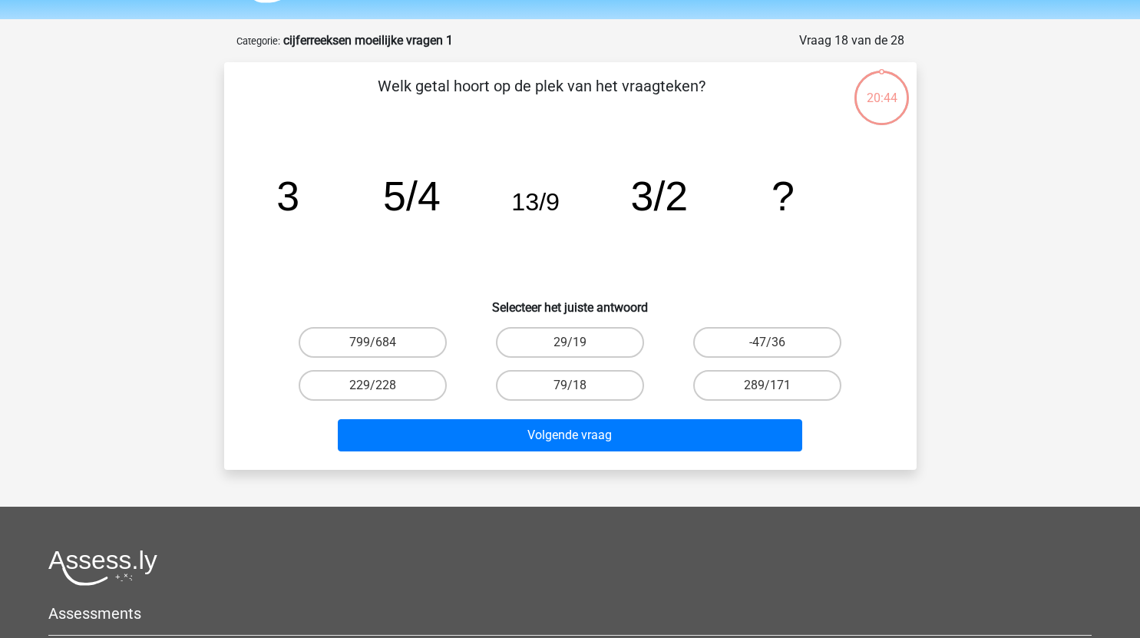
scroll to position [44, 0]
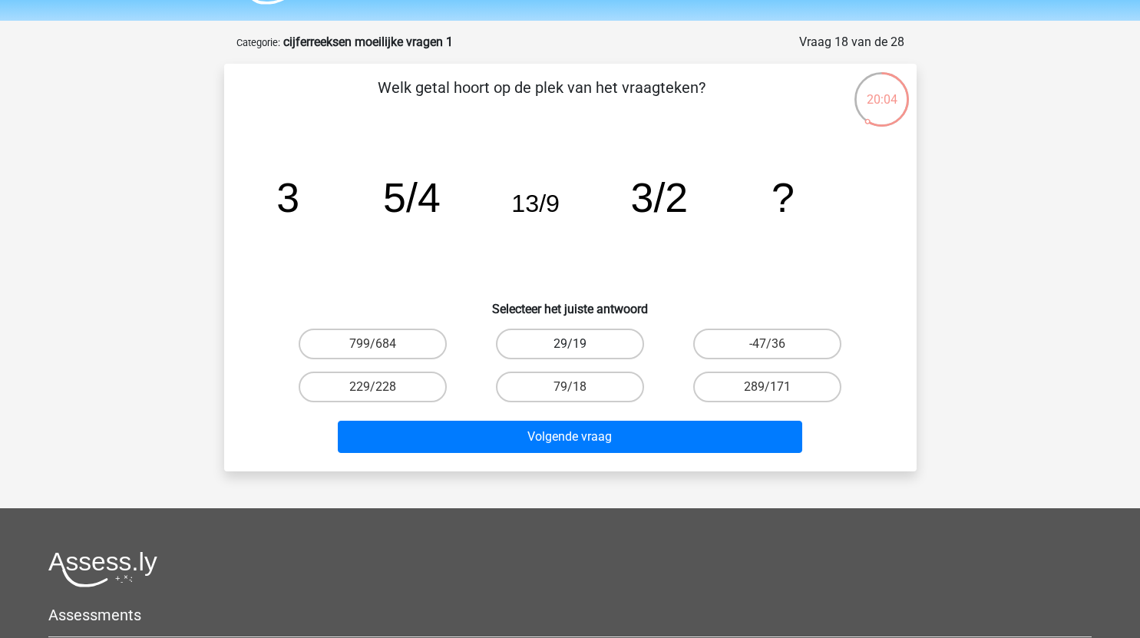
click at [591, 342] on label "29/19" at bounding box center [570, 344] width 148 height 31
click at [580, 344] on input "29/19" at bounding box center [575, 349] width 10 height 10
radio input "true"
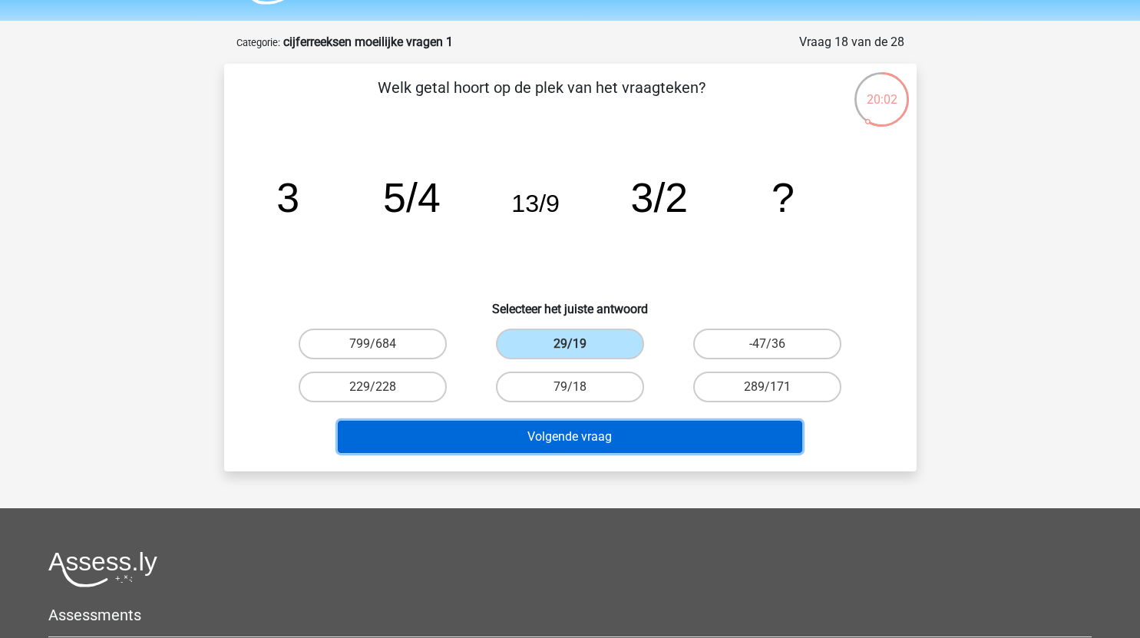
click at [566, 443] on button "Volgende vraag" at bounding box center [570, 437] width 465 height 32
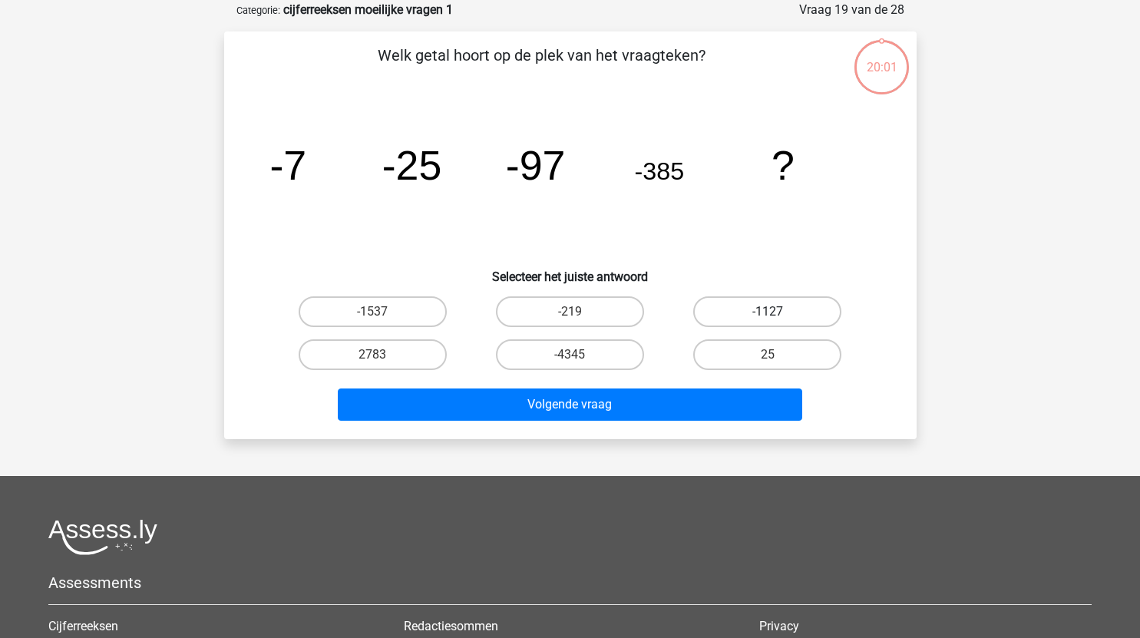
scroll to position [77, 0]
click at [403, 310] on label "-1537" at bounding box center [373, 311] width 148 height 31
click at [382, 311] on input "-1537" at bounding box center [377, 316] width 10 height 10
radio input "true"
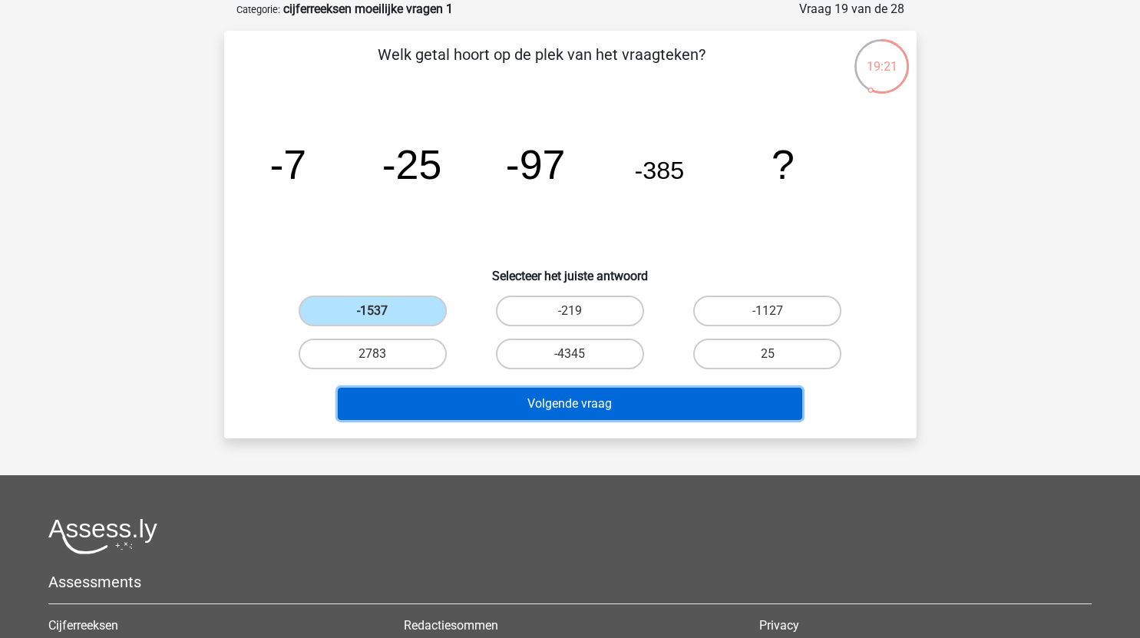
click at [614, 412] on button "Volgende vraag" at bounding box center [570, 404] width 465 height 32
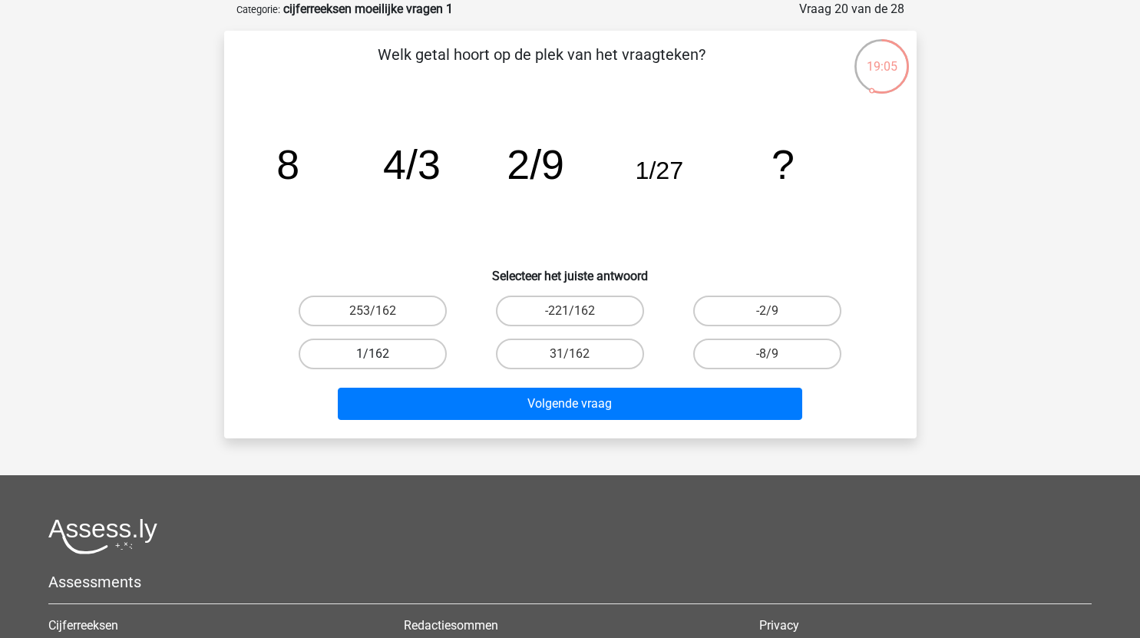
click at [393, 355] on label "1/162" at bounding box center [373, 354] width 148 height 31
click at [382, 355] on input "1/162" at bounding box center [377, 359] width 10 height 10
radio input "true"
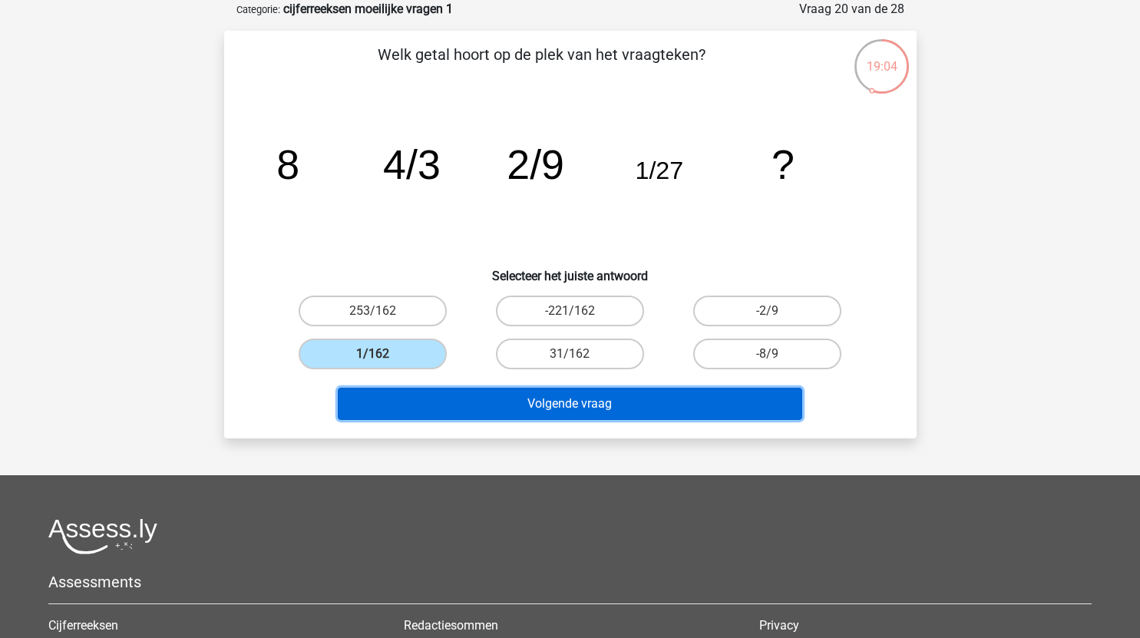
click at [550, 398] on button "Volgende vraag" at bounding box center [570, 404] width 465 height 32
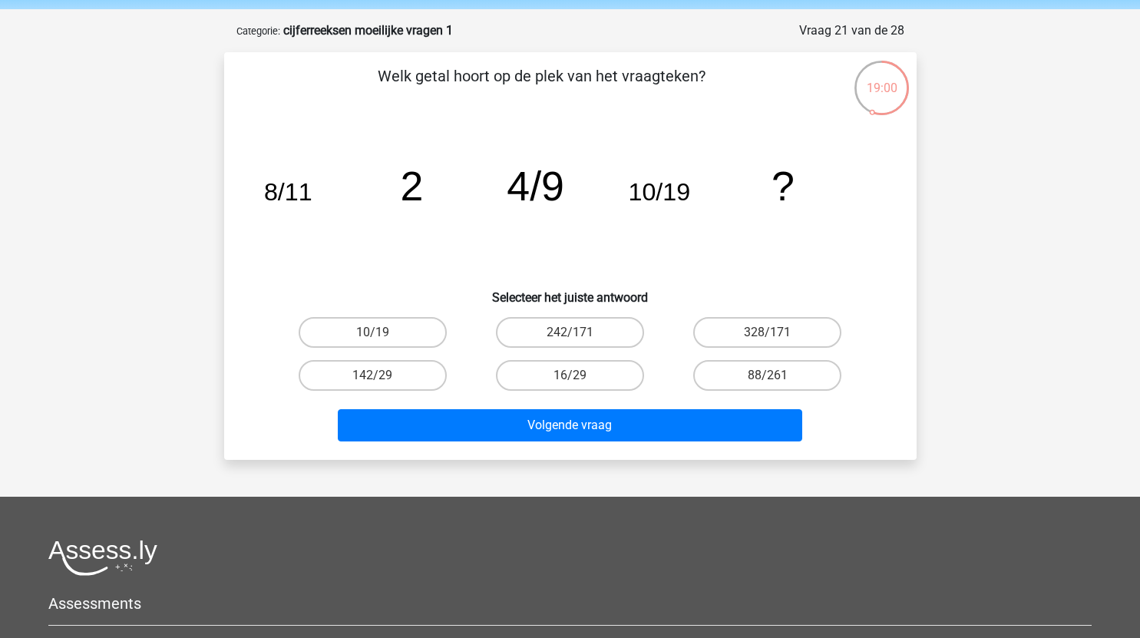
scroll to position [55, 0]
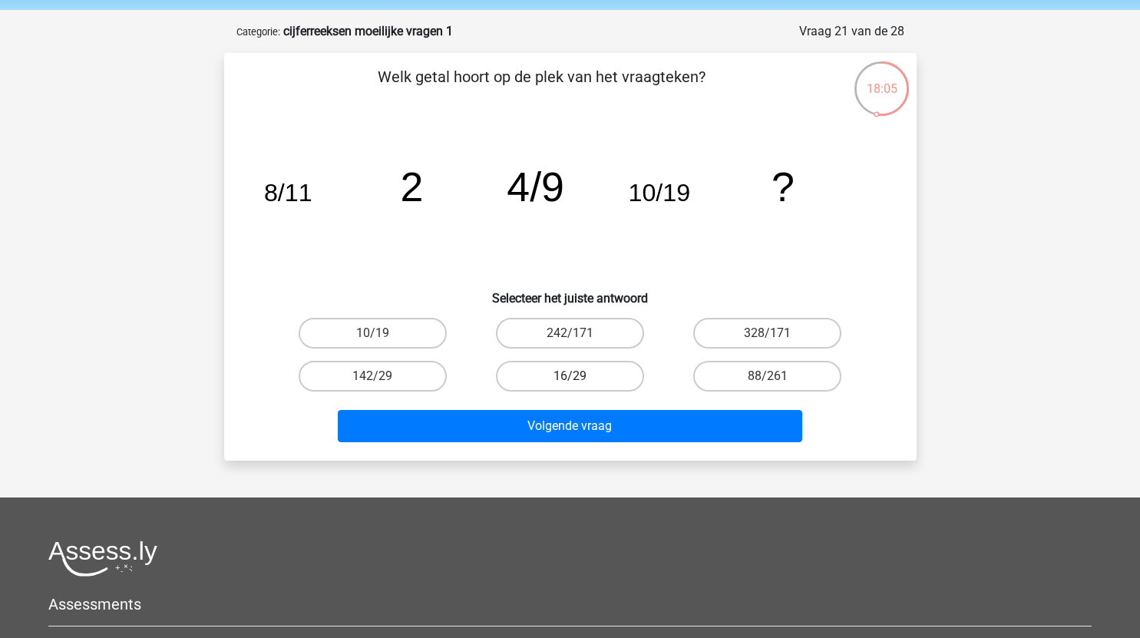
click at [582, 376] on label "16/29" at bounding box center [570, 376] width 148 height 31
click at [580, 376] on input "16/29" at bounding box center [575, 381] width 10 height 10
radio input "true"
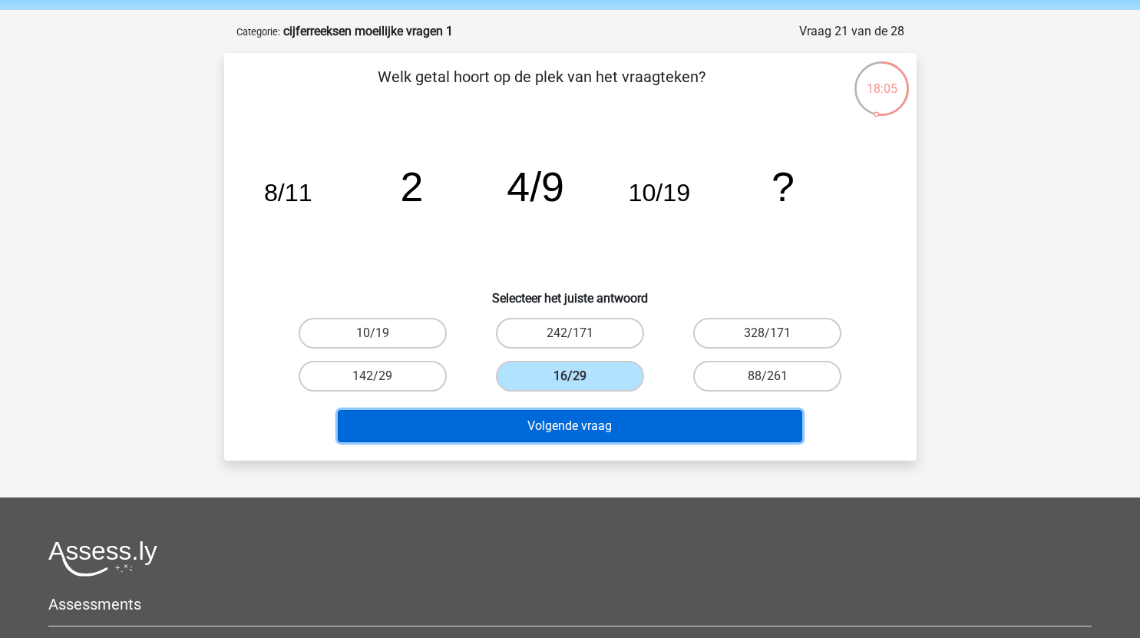
click at [598, 435] on button "Volgende vraag" at bounding box center [570, 426] width 465 height 32
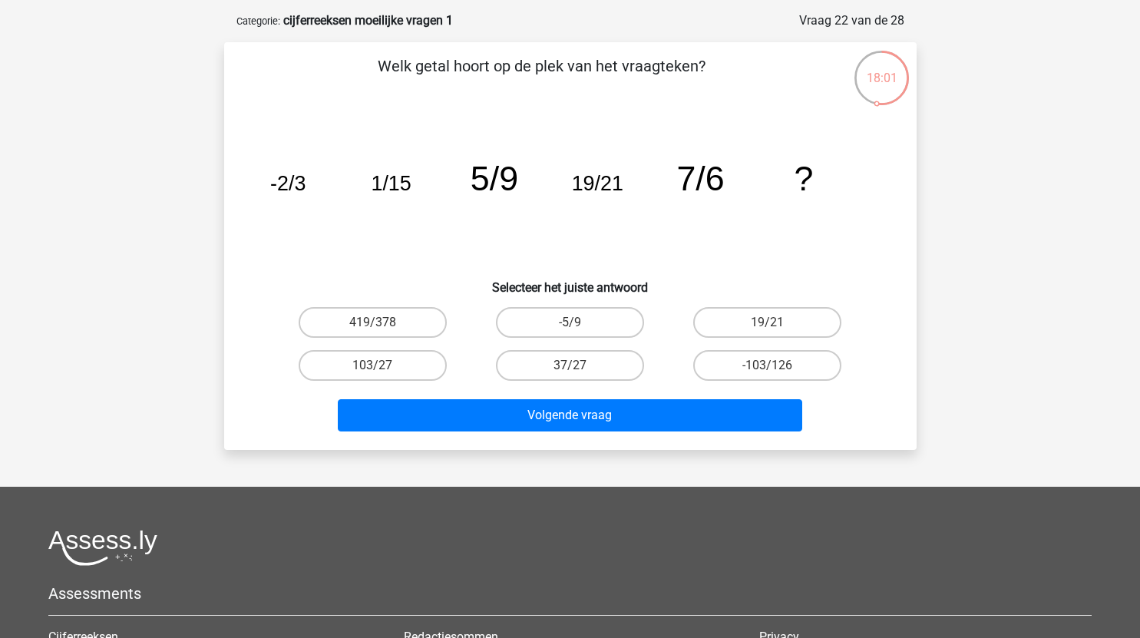
scroll to position [65, 0]
click at [572, 366] on input "37/27" at bounding box center [575, 371] width 10 height 10
radio input "true"
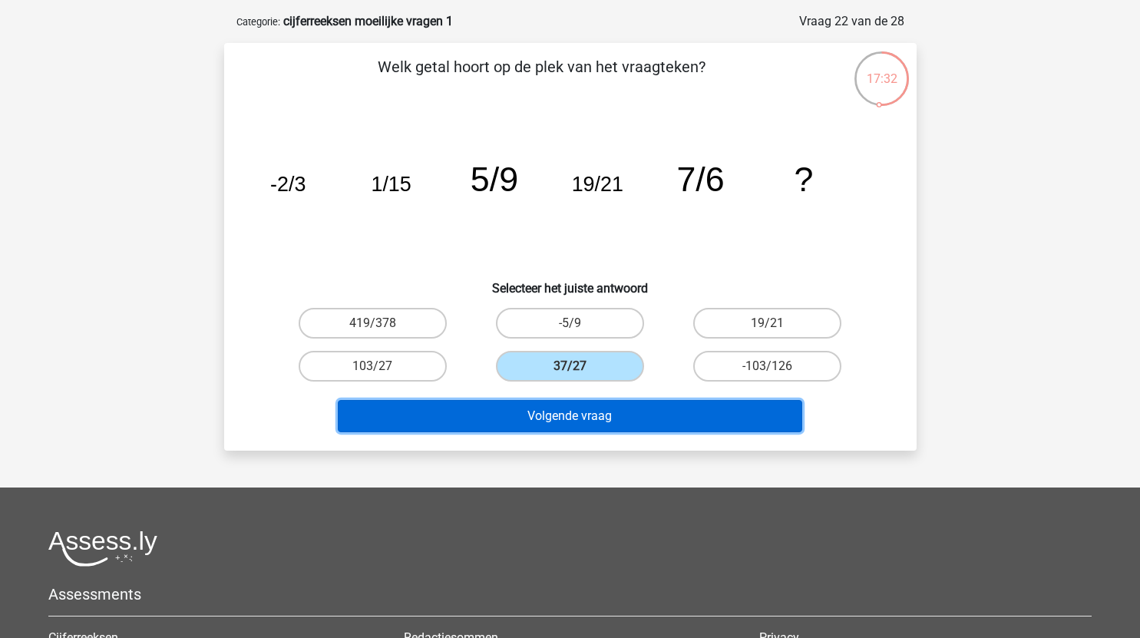
click at [589, 420] on button "Volgende vraag" at bounding box center [570, 416] width 465 height 32
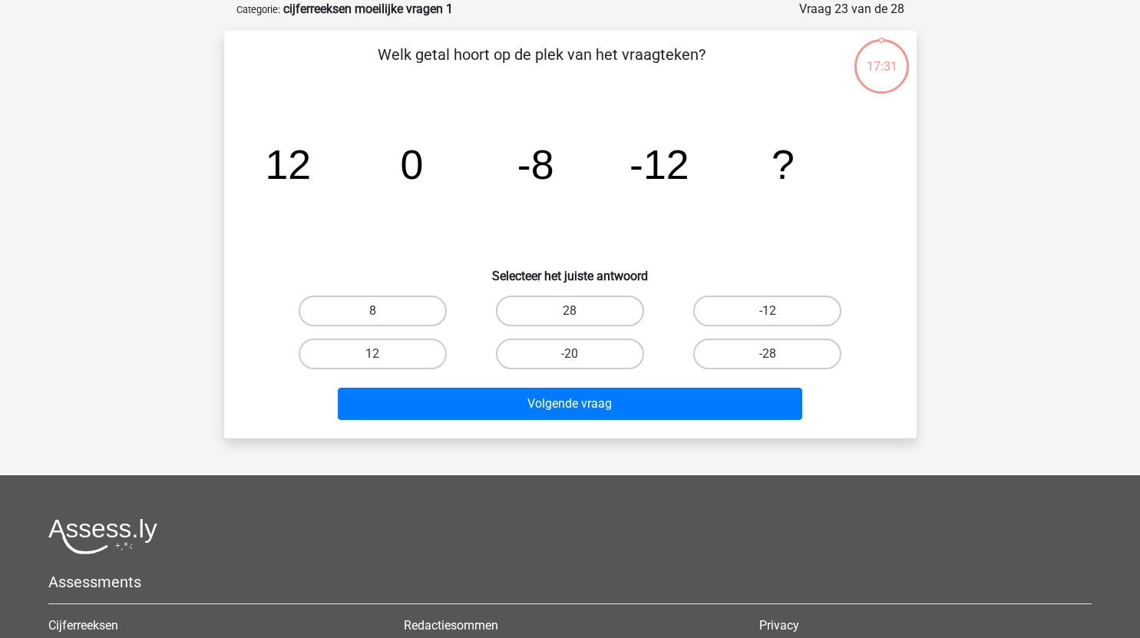
scroll to position [50, 0]
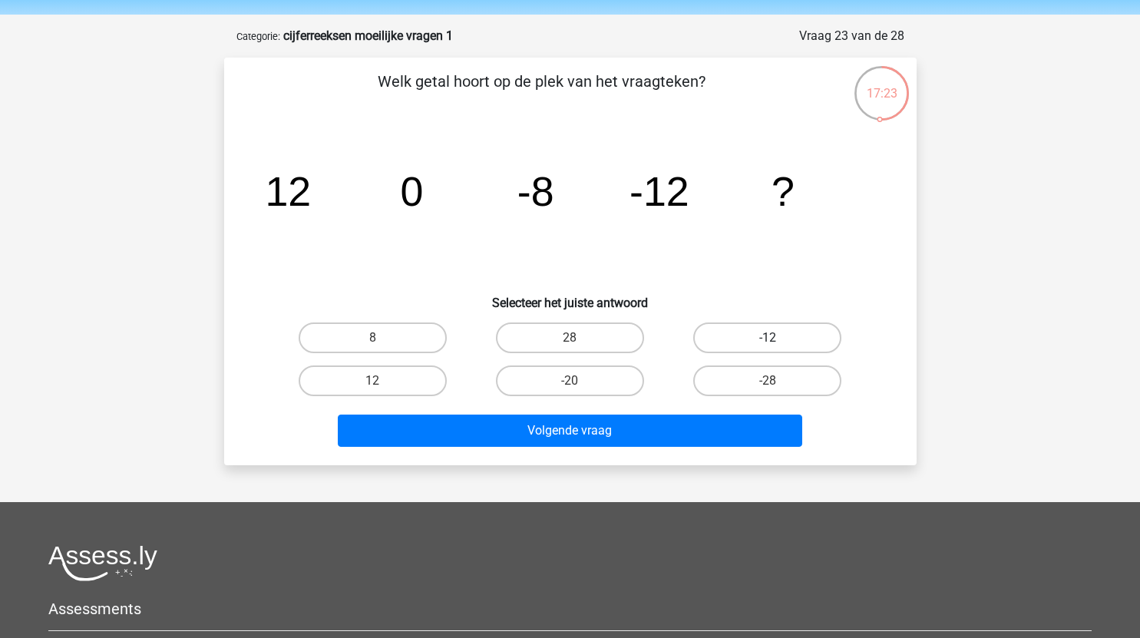
click at [731, 338] on label "-12" at bounding box center [768, 338] width 148 height 31
click at [768, 338] on input "-12" at bounding box center [773, 343] width 10 height 10
radio input "true"
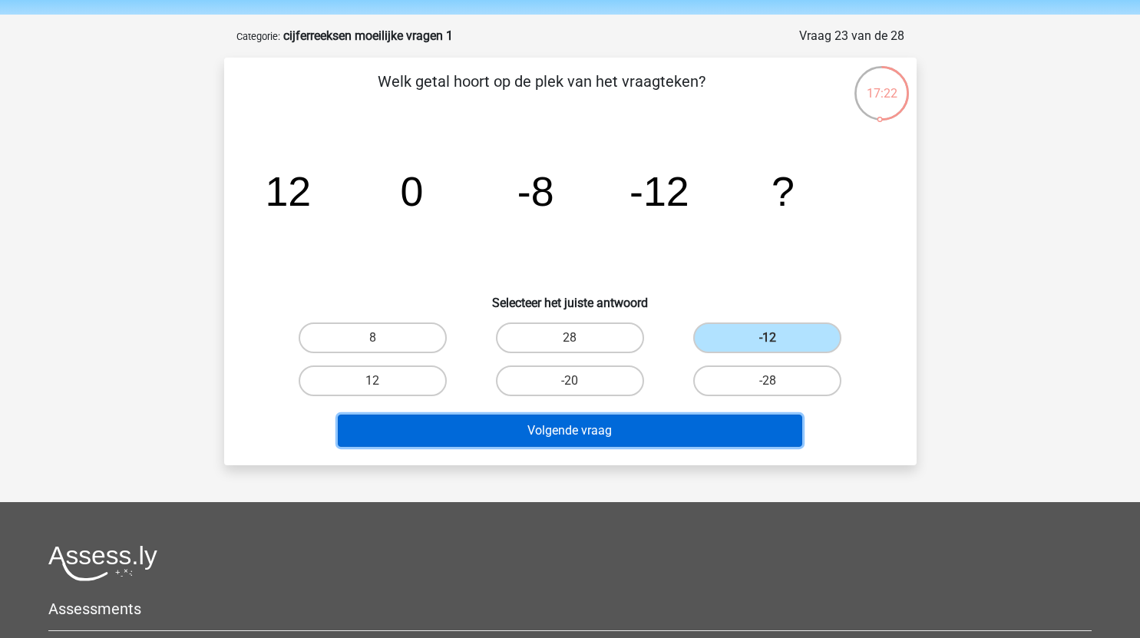
click at [634, 431] on button "Volgende vraag" at bounding box center [570, 431] width 465 height 32
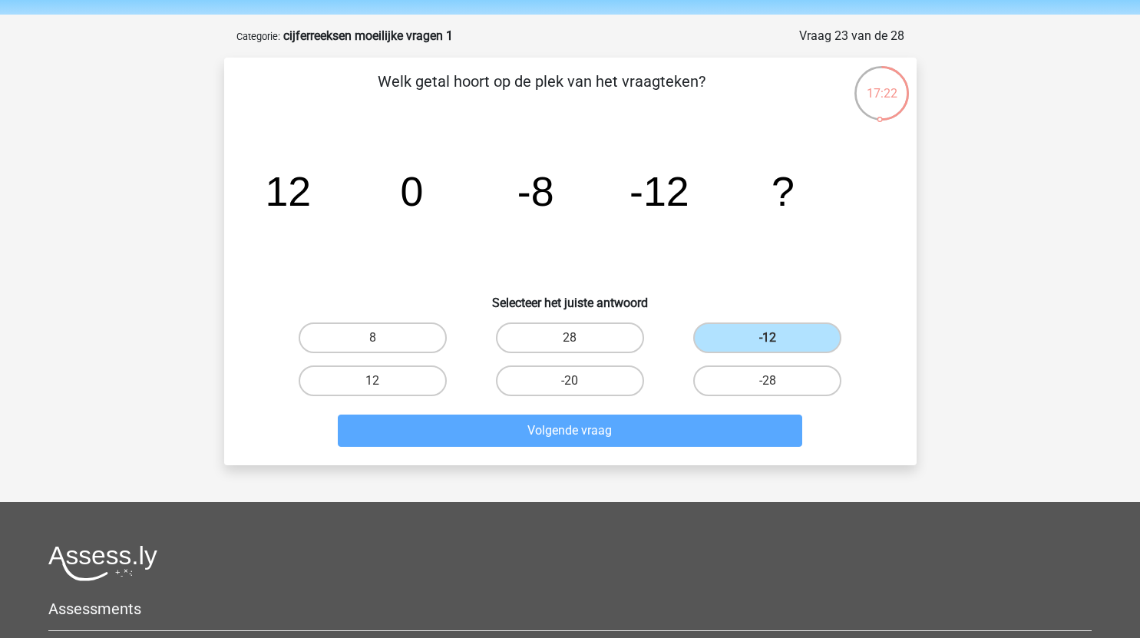
scroll to position [77, 0]
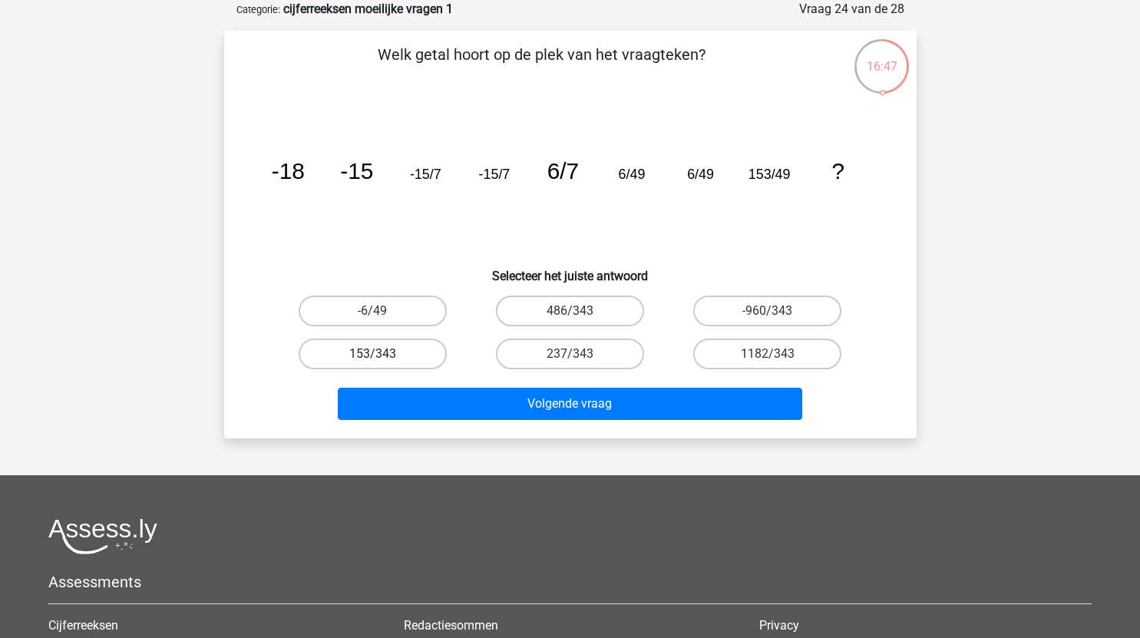
click at [415, 346] on label "153/343" at bounding box center [373, 354] width 148 height 31
click at [382, 354] on input "153/343" at bounding box center [377, 359] width 10 height 10
radio input "true"
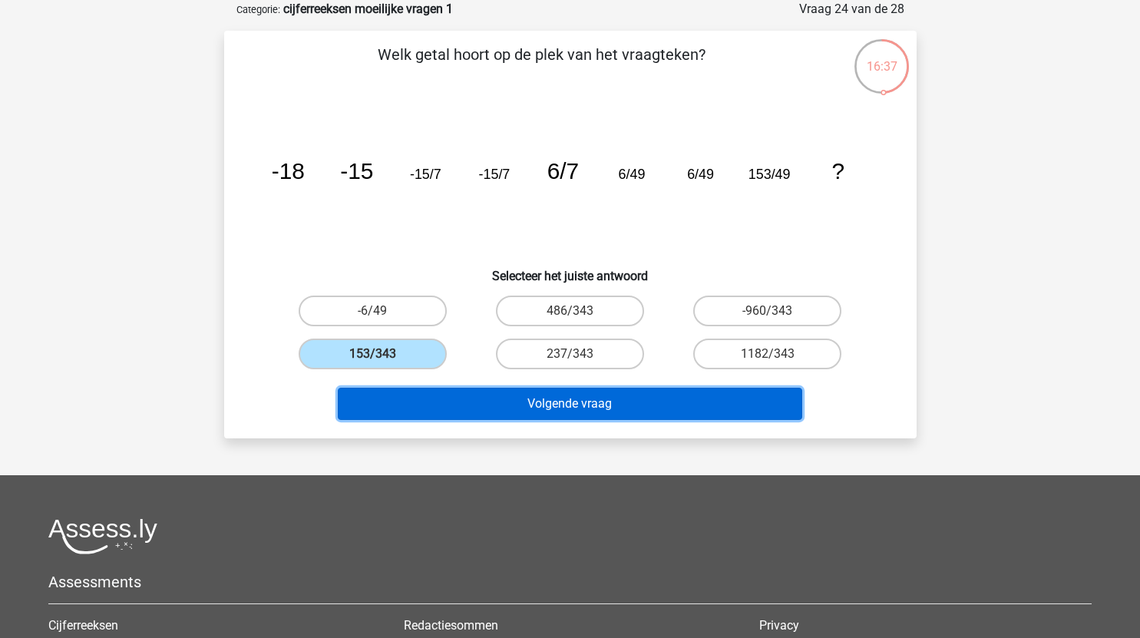
click at [586, 411] on button "Volgende vraag" at bounding box center [570, 404] width 465 height 32
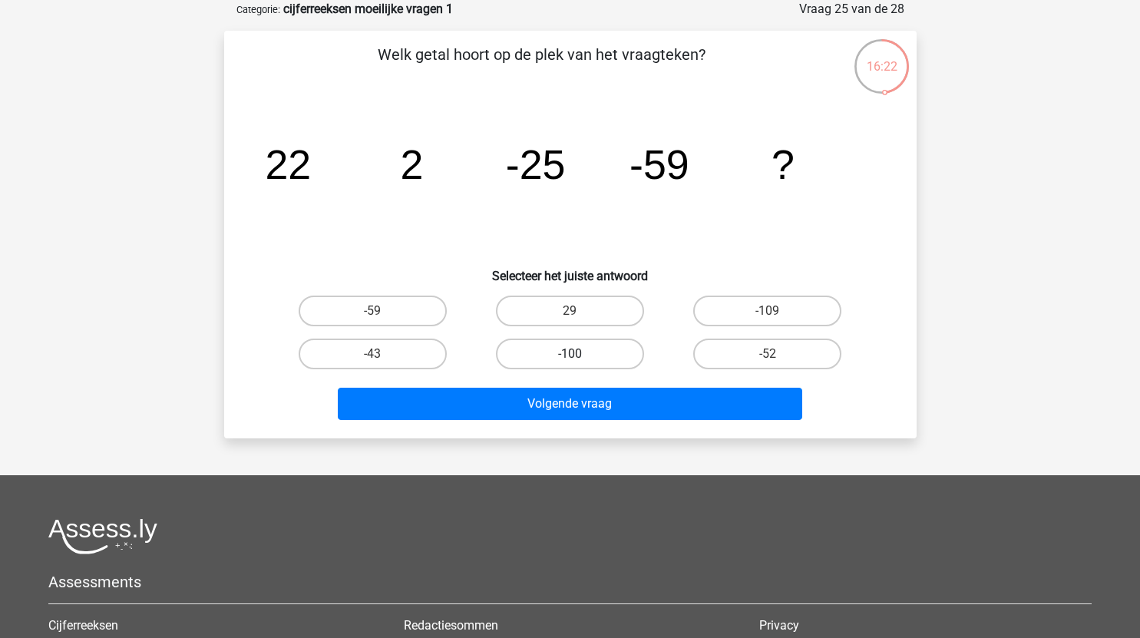
click at [593, 357] on label "-100" at bounding box center [570, 354] width 148 height 31
click at [580, 357] on input "-100" at bounding box center [575, 359] width 10 height 10
radio input "true"
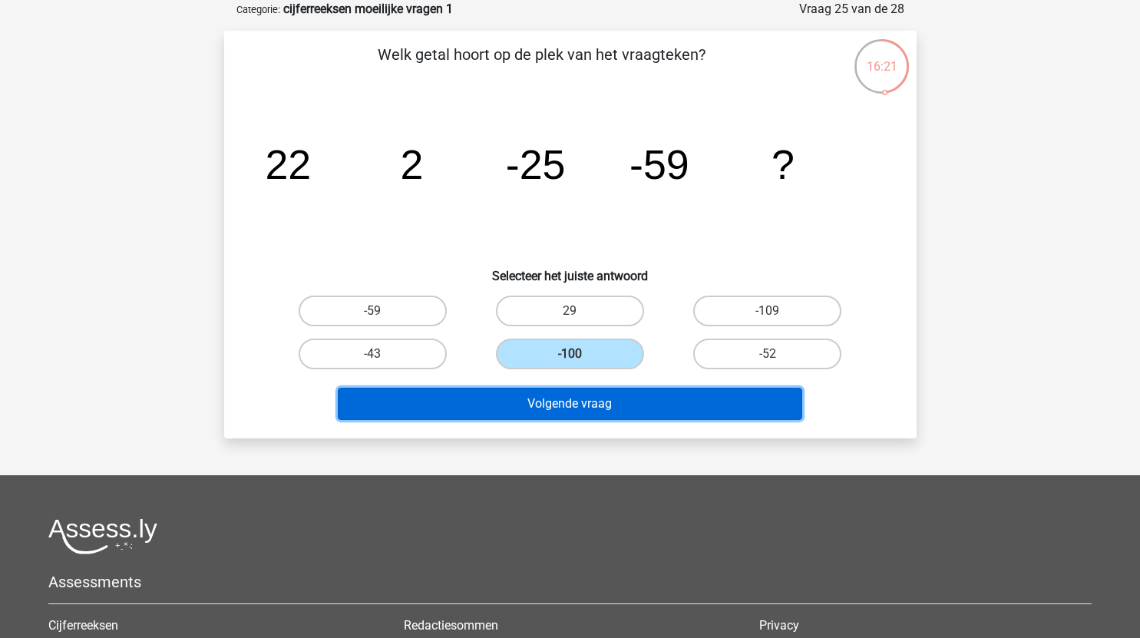
click at [611, 414] on button "Volgende vraag" at bounding box center [570, 404] width 465 height 32
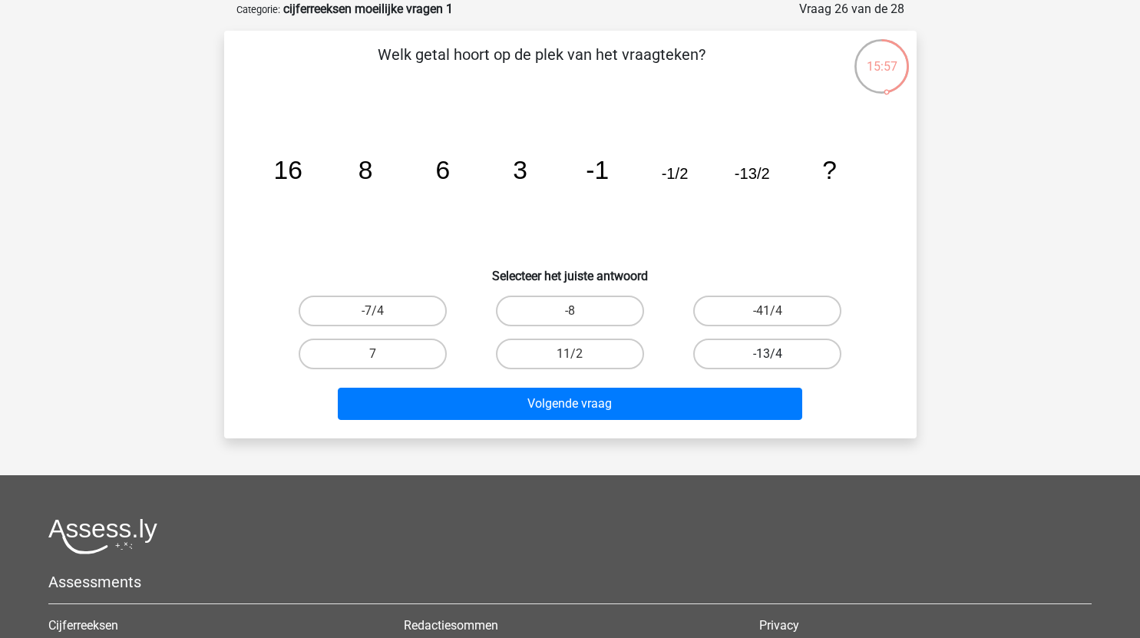
click at [735, 361] on label "-13/4" at bounding box center [768, 354] width 148 height 31
click at [768, 361] on input "-13/4" at bounding box center [773, 359] width 10 height 10
radio input "true"
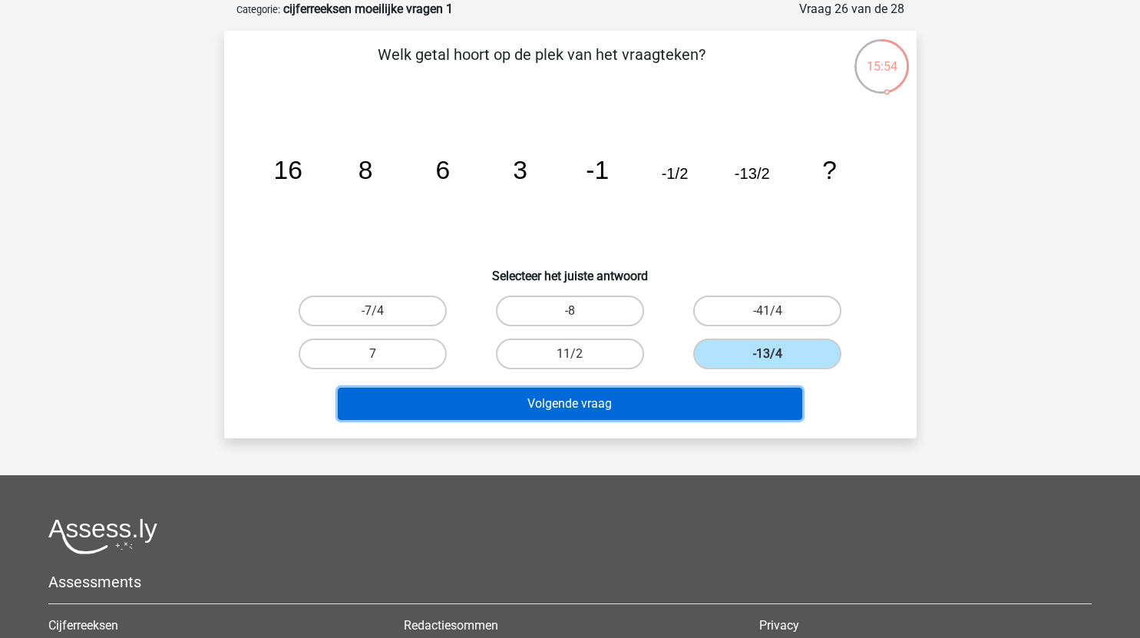
click at [646, 407] on button "Volgende vraag" at bounding box center [570, 404] width 465 height 32
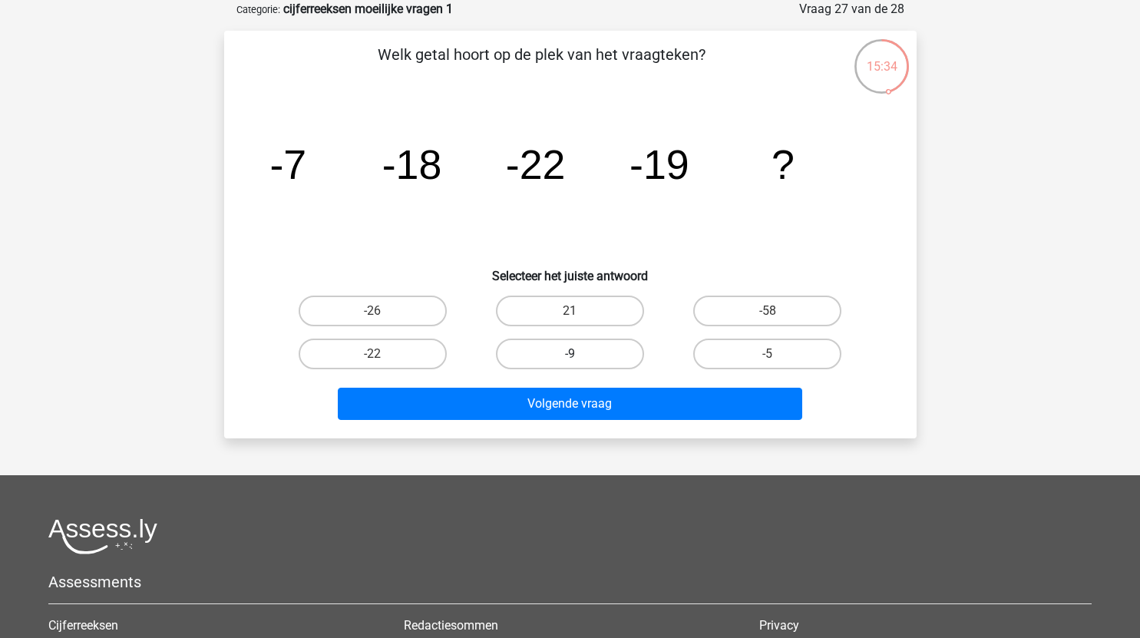
click at [546, 350] on label "-9" at bounding box center [570, 354] width 148 height 31
click at [570, 354] on input "-9" at bounding box center [575, 359] width 10 height 10
radio input "true"
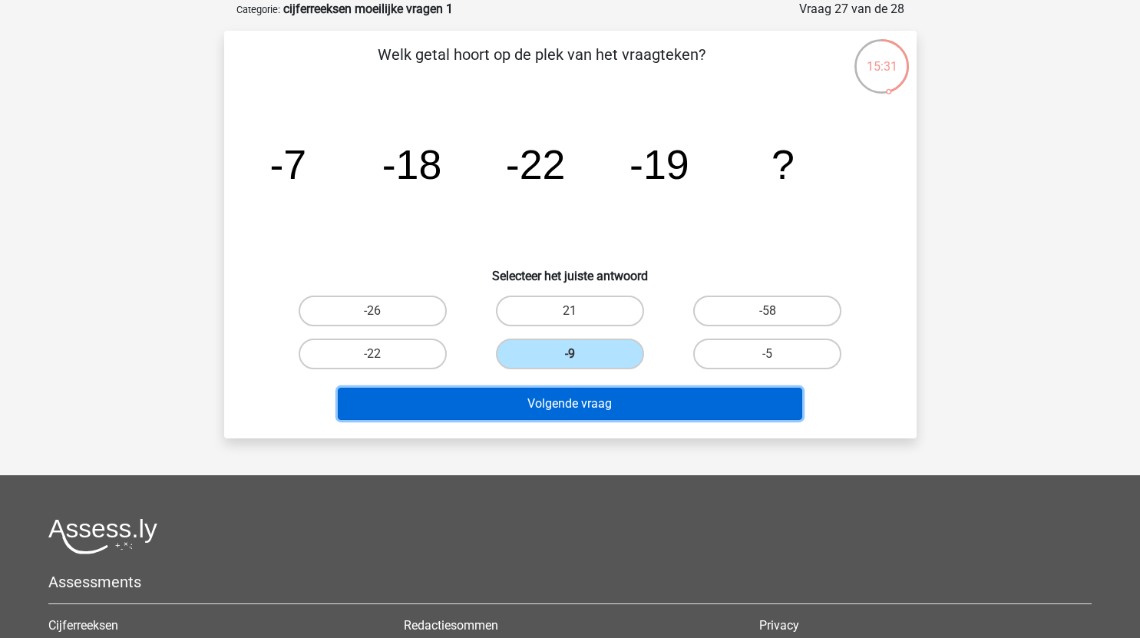
click at [585, 412] on button "Volgende vraag" at bounding box center [570, 404] width 465 height 32
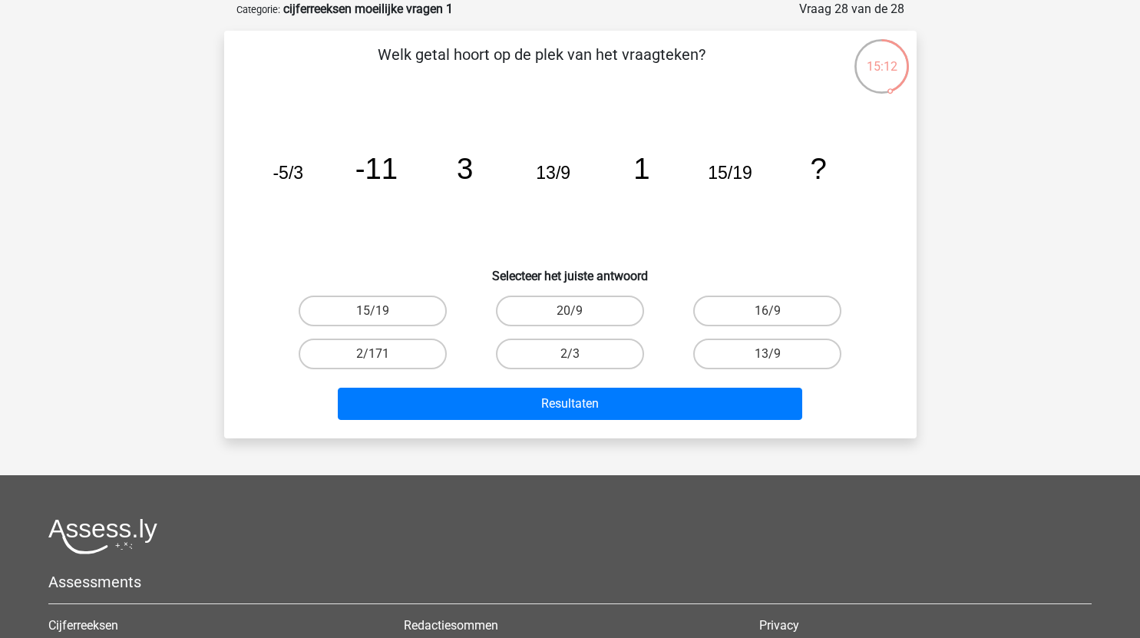
click at [768, 311] on input "16/9" at bounding box center [773, 316] width 10 height 10
radio input "true"
click at [593, 356] on label "2/3" at bounding box center [570, 354] width 148 height 31
click at [580, 356] on input "2/3" at bounding box center [575, 359] width 10 height 10
radio input "true"
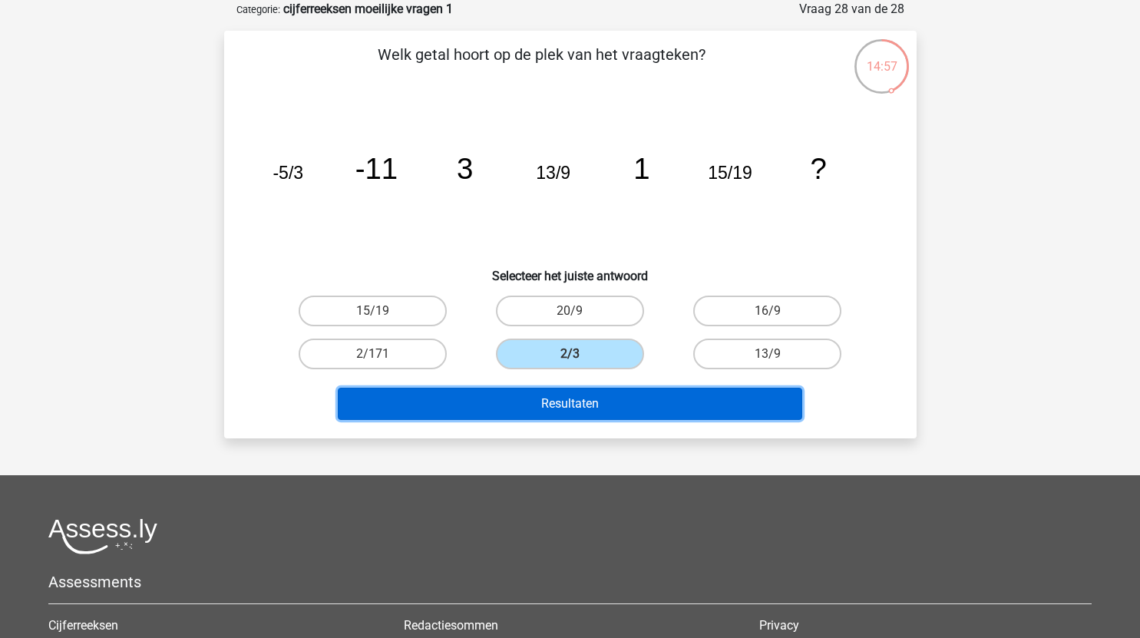
click at [598, 412] on button "Resultaten" at bounding box center [570, 404] width 465 height 32
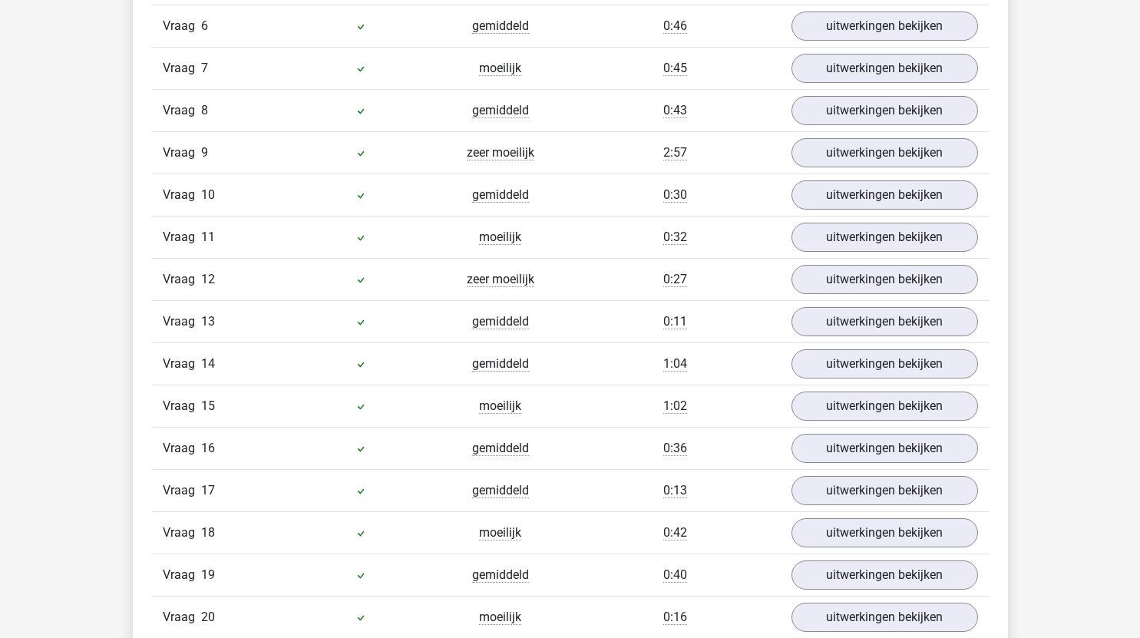
scroll to position [1265, 0]
click at [852, 155] on link "uitwerkingen bekijken" at bounding box center [884, 152] width 214 height 34
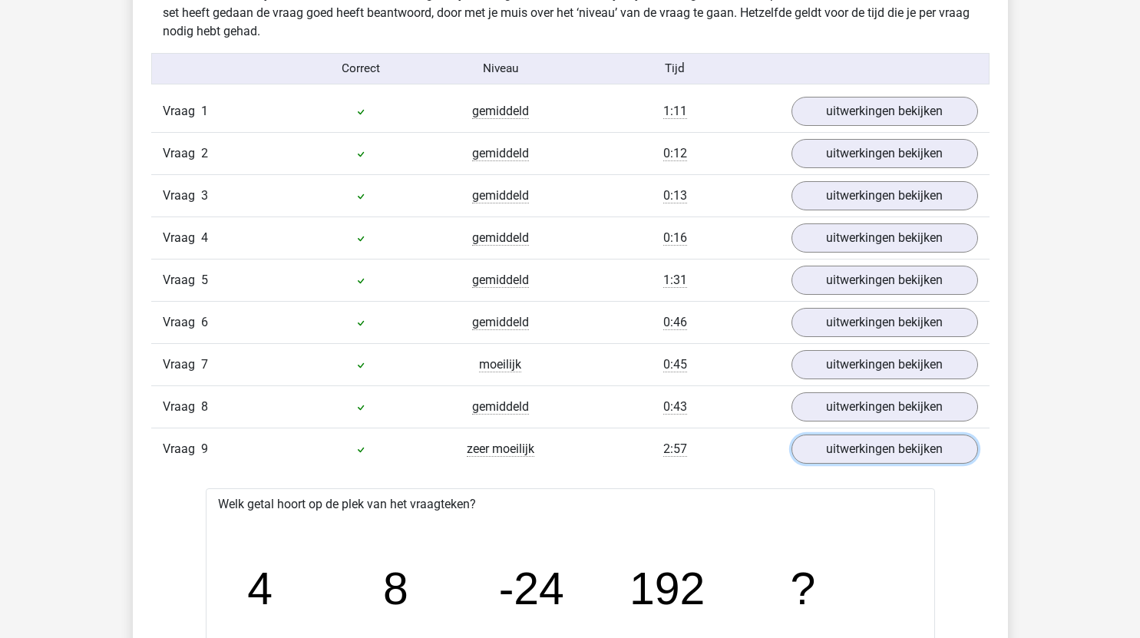
scroll to position [965, 0]
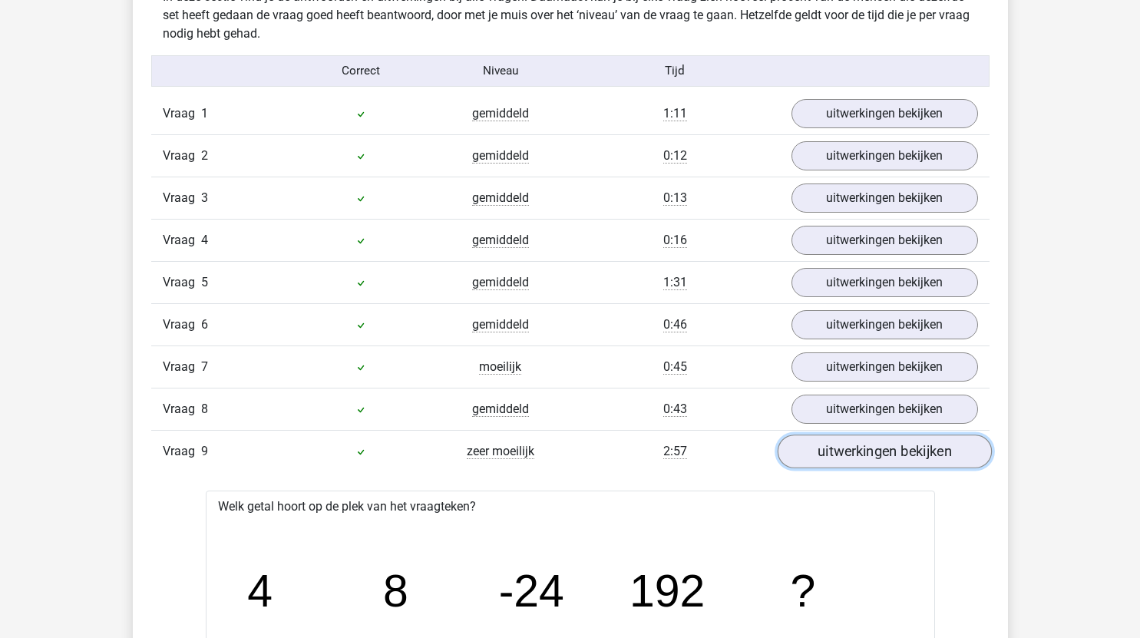
click at [860, 455] on link "uitwerkingen bekijken" at bounding box center [884, 452] width 214 height 34
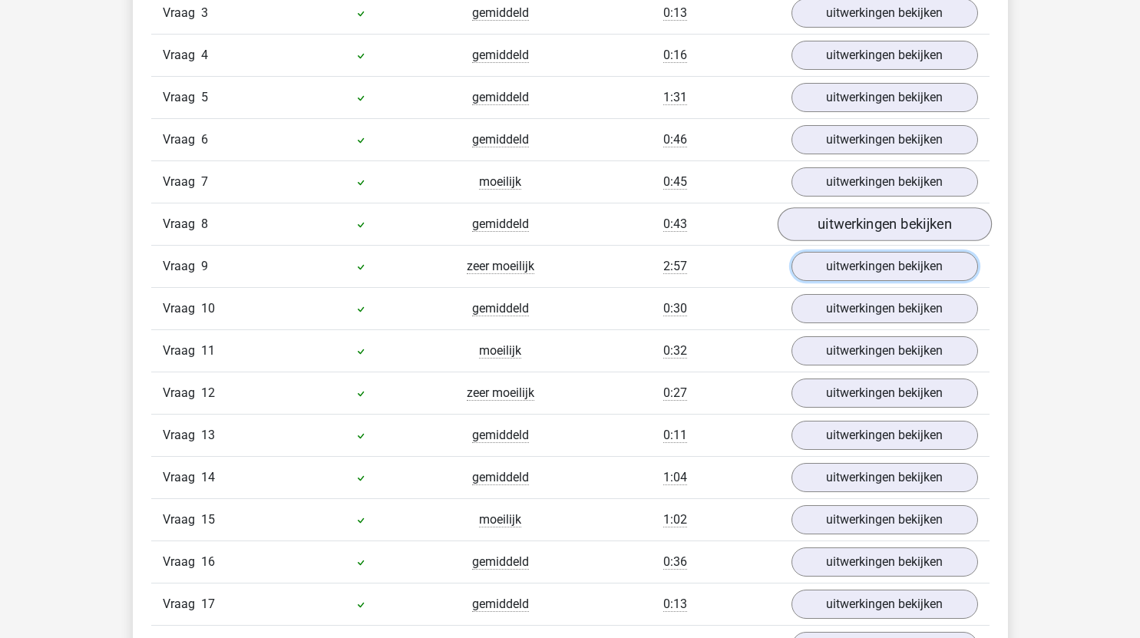
scroll to position [1151, 0]
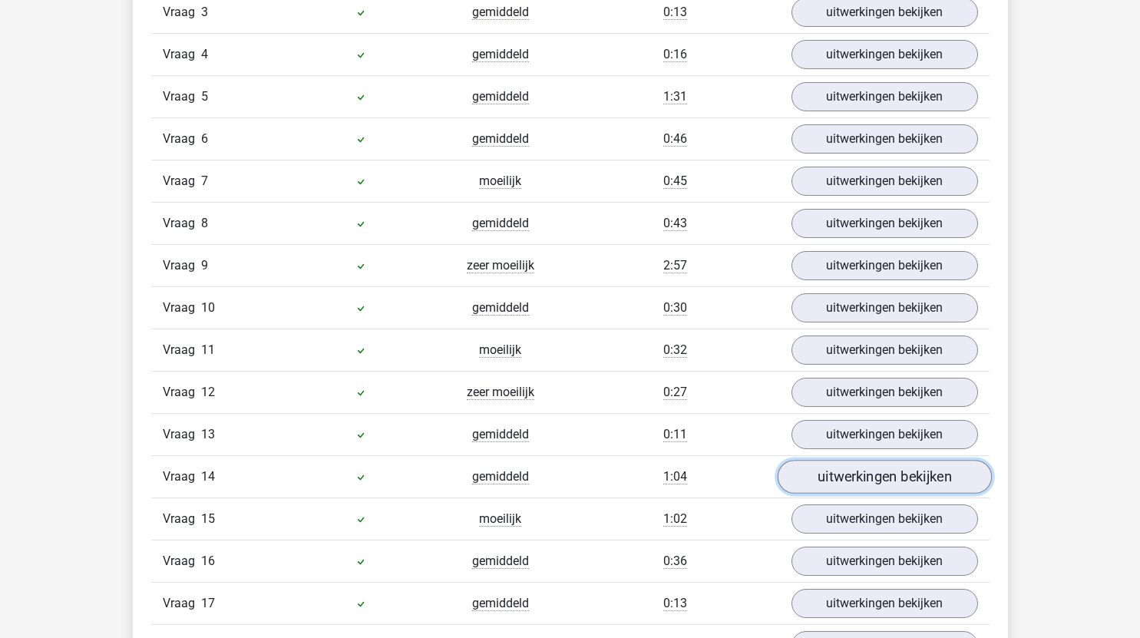
click at [849, 482] on link "uitwerkingen bekijken" at bounding box center [884, 477] width 214 height 34
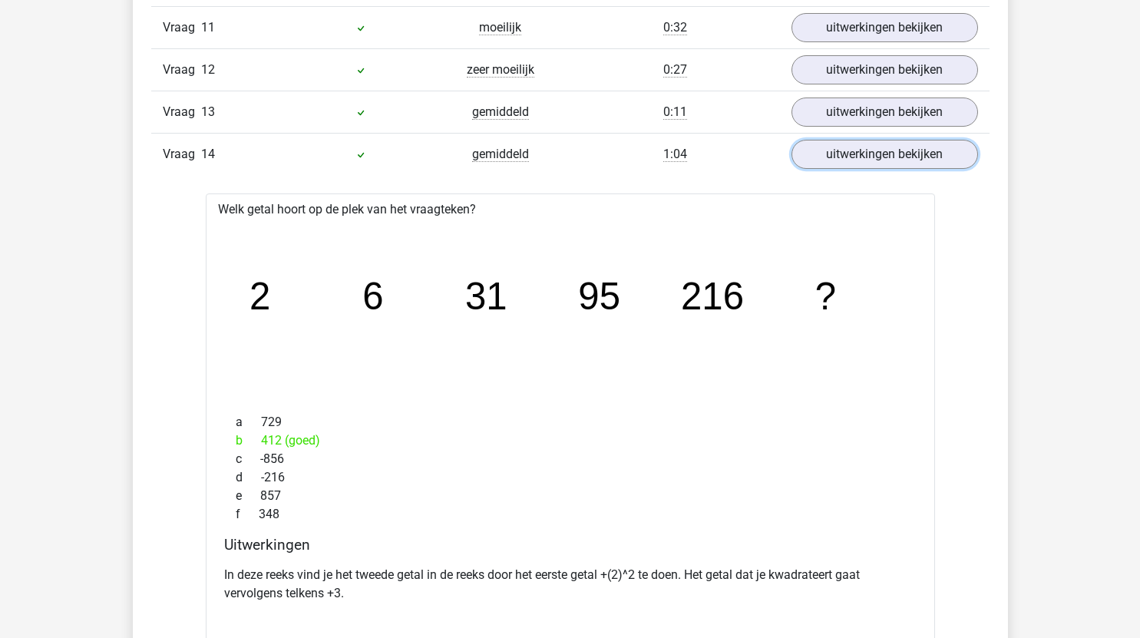
scroll to position [1475, 0]
click at [862, 151] on link "uitwerkingen bekijken" at bounding box center [884, 154] width 214 height 34
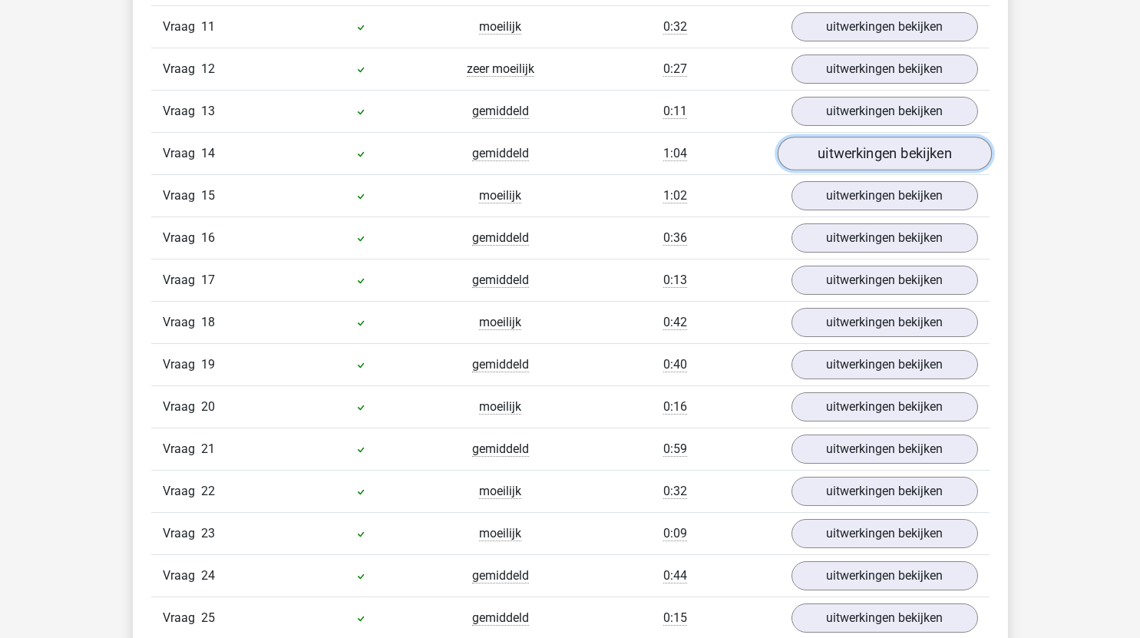
click at [862, 151] on link "uitwerkingen bekijken" at bounding box center [884, 154] width 214 height 34
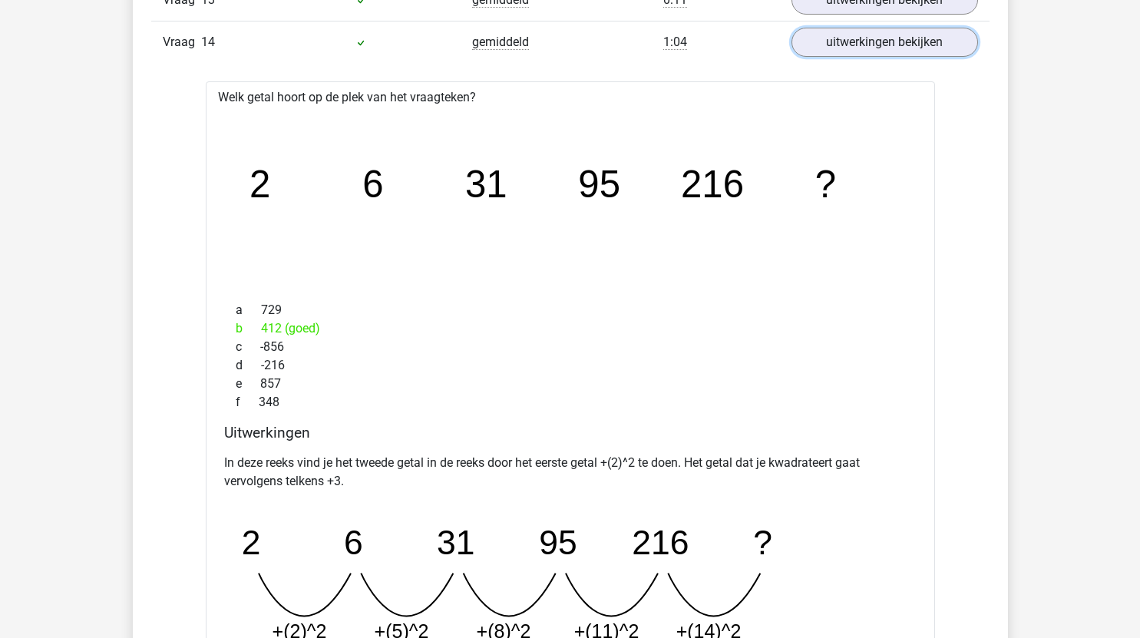
scroll to position [1521, 0]
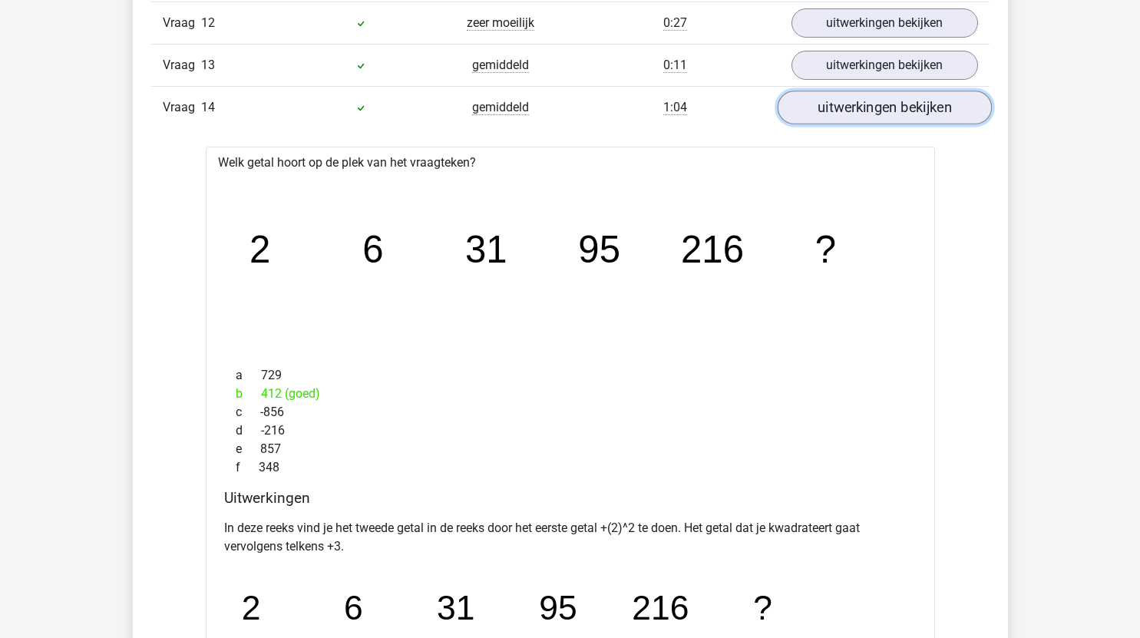
click at [854, 108] on link "uitwerkingen bekijken" at bounding box center [884, 108] width 214 height 34
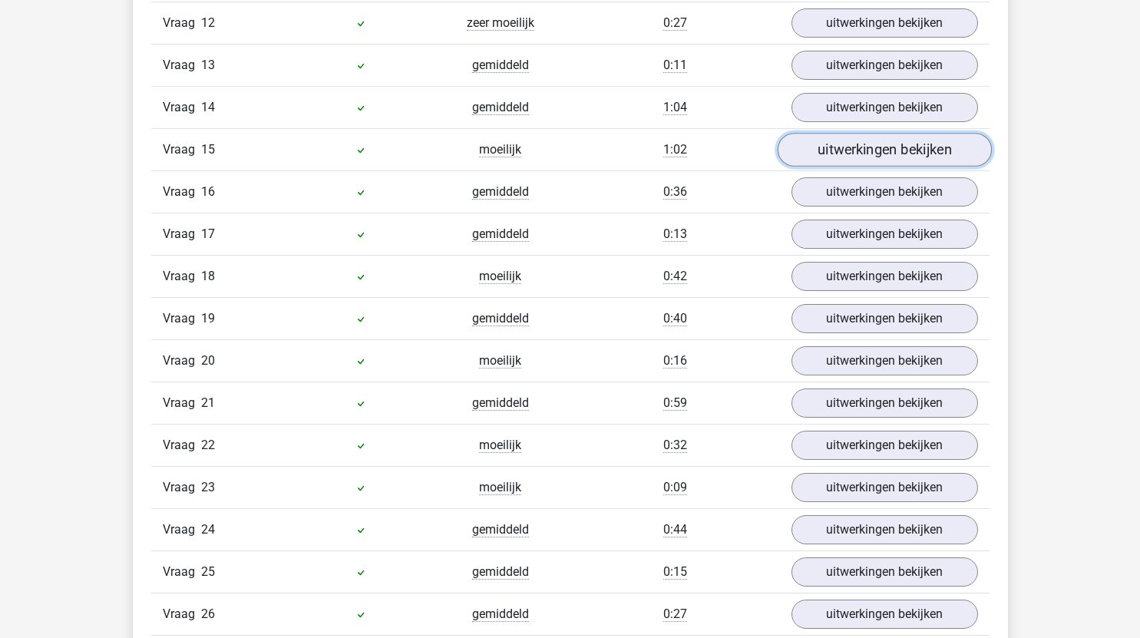
click at [835, 146] on link "uitwerkingen bekijken" at bounding box center [884, 150] width 214 height 34
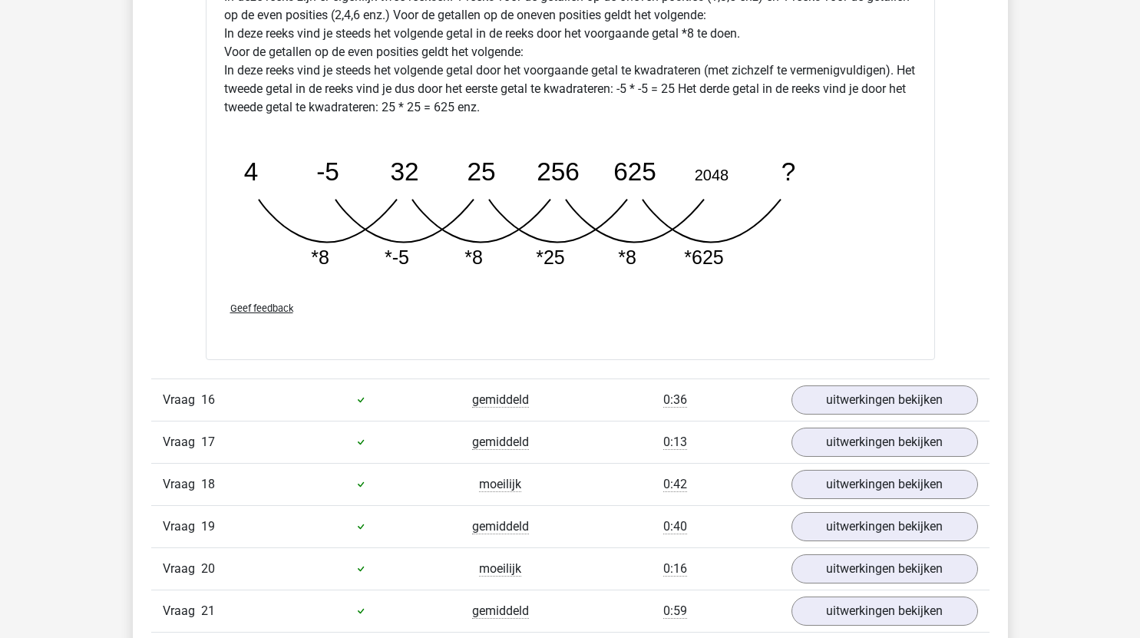
scroll to position [2106, 0]
